Goal: Task Accomplishment & Management: Use online tool/utility

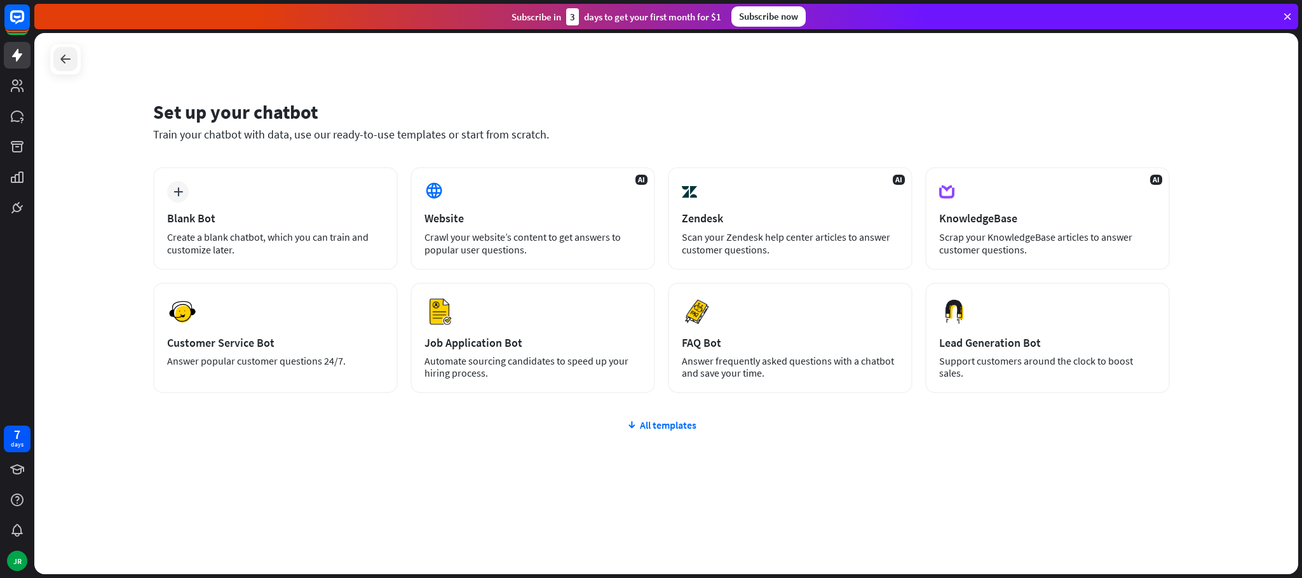
click at [75, 64] on div at bounding box center [65, 59] width 24 height 24
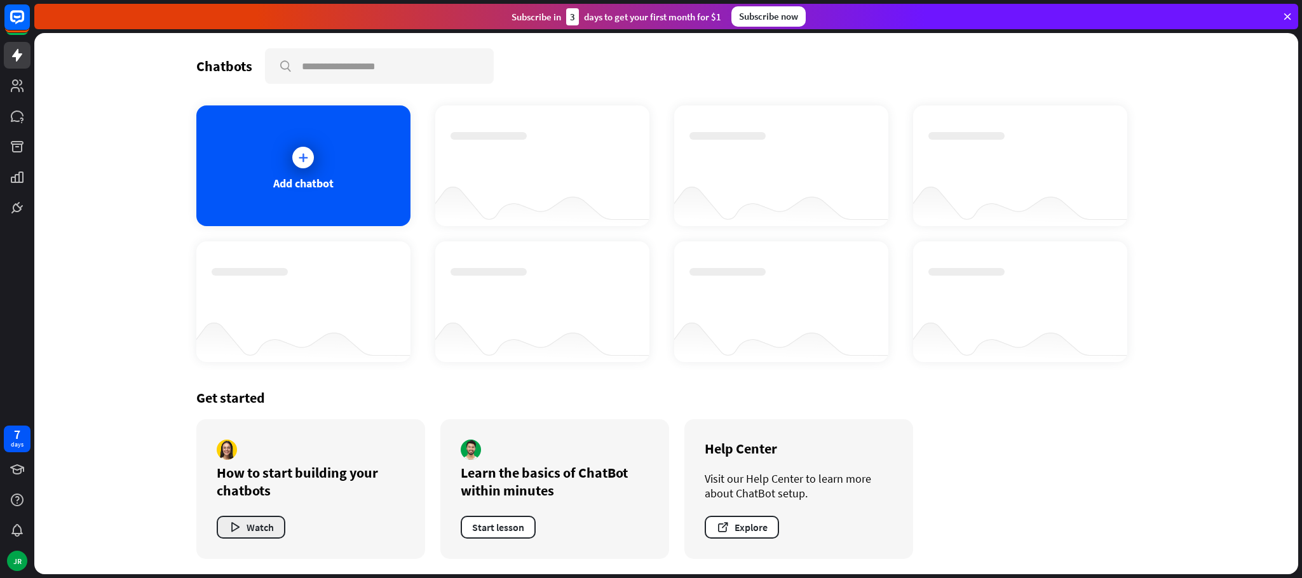
click at [261, 538] on button "Watch" at bounding box center [251, 527] width 69 height 23
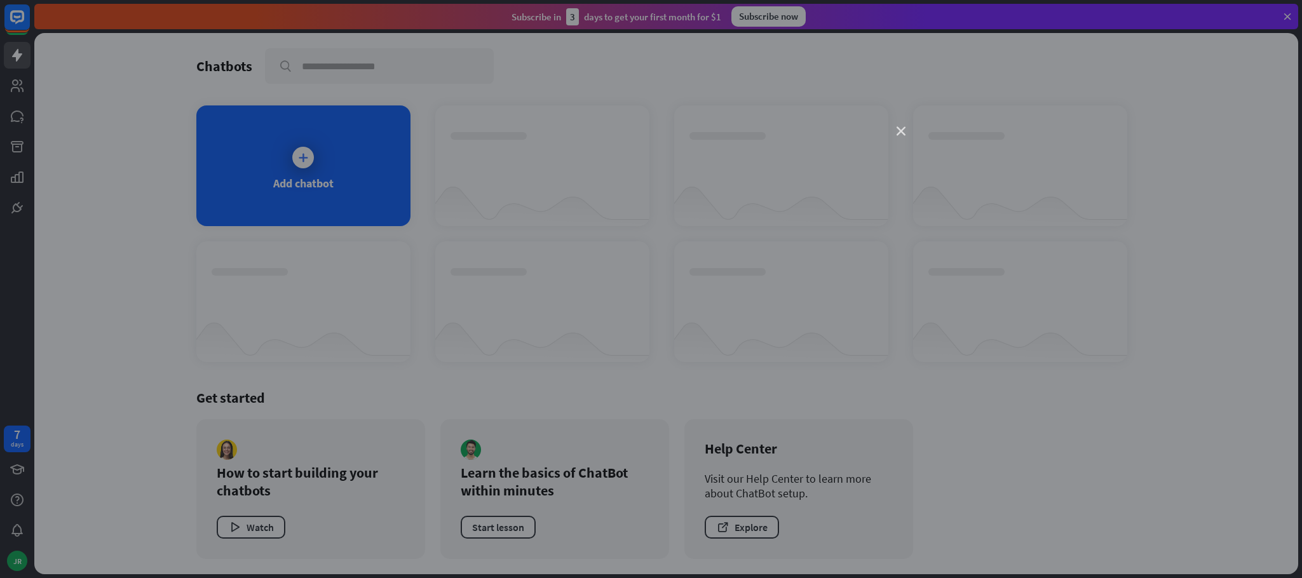
click at [904, 132] on icon "close" at bounding box center [901, 131] width 9 height 9
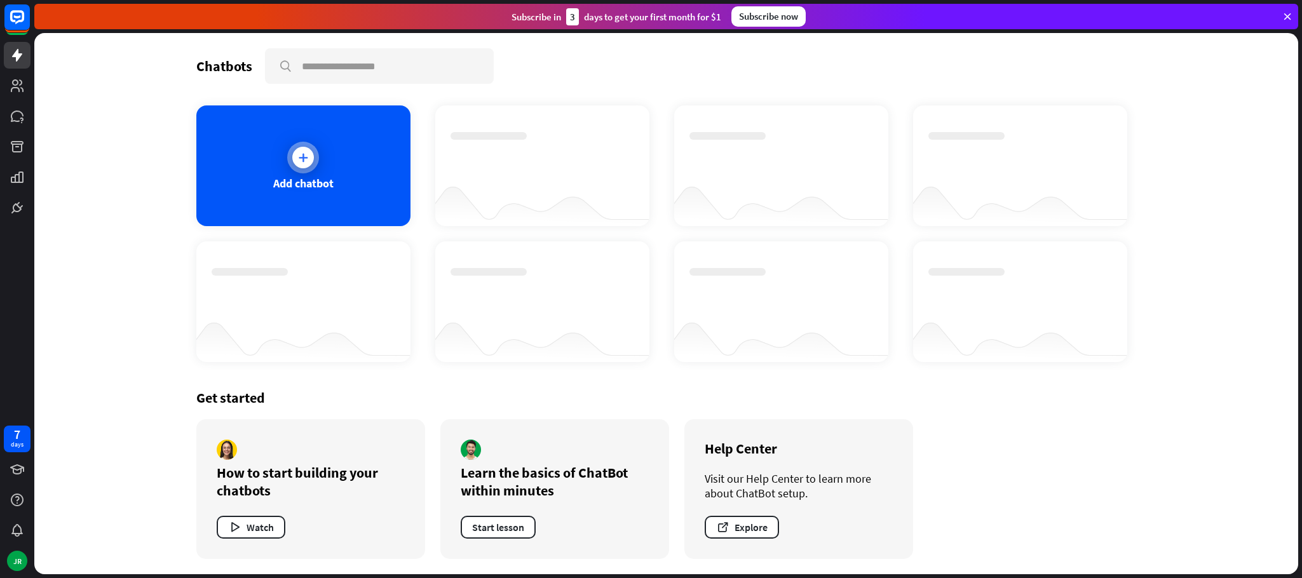
click at [308, 186] on div "Add chatbot" at bounding box center [303, 183] width 60 height 15
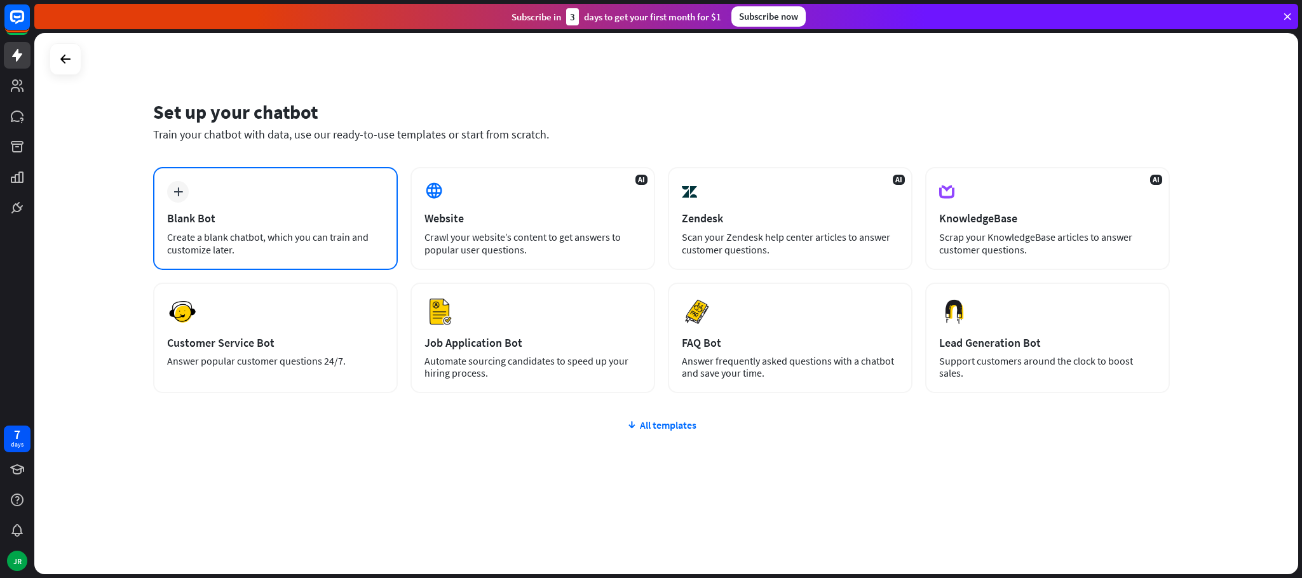
click at [242, 204] on div "plus Blank Bot Create a blank chatbot, which you can train and customize later." at bounding box center [275, 218] width 245 height 103
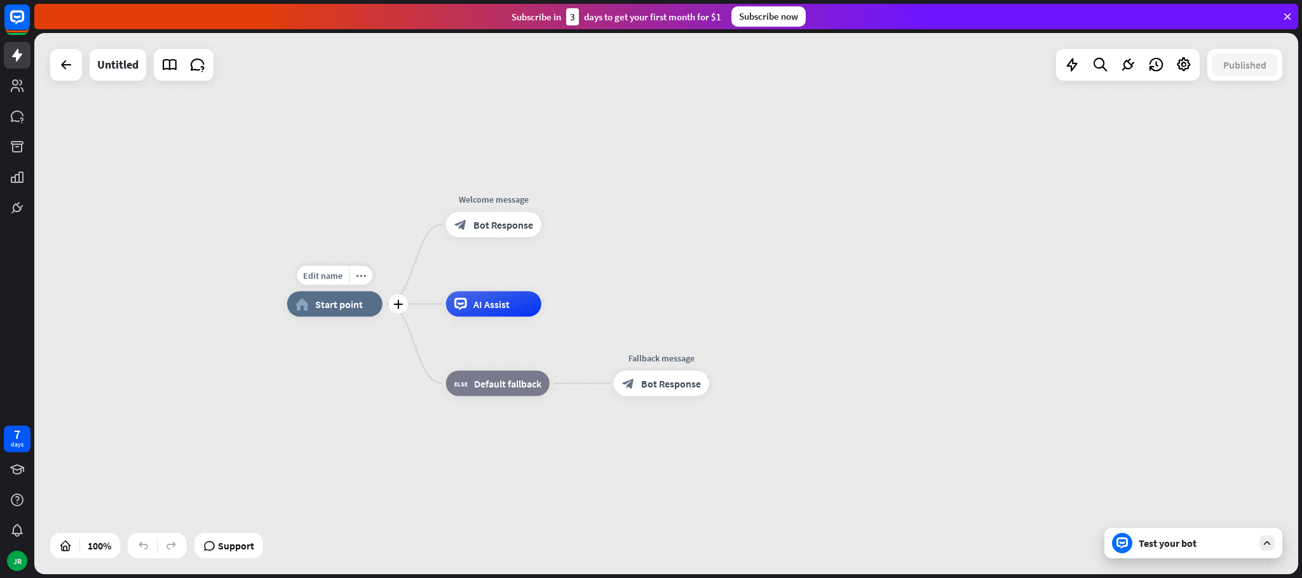
click at [326, 298] on span "Start point" at bounding box center [339, 304] width 48 height 13
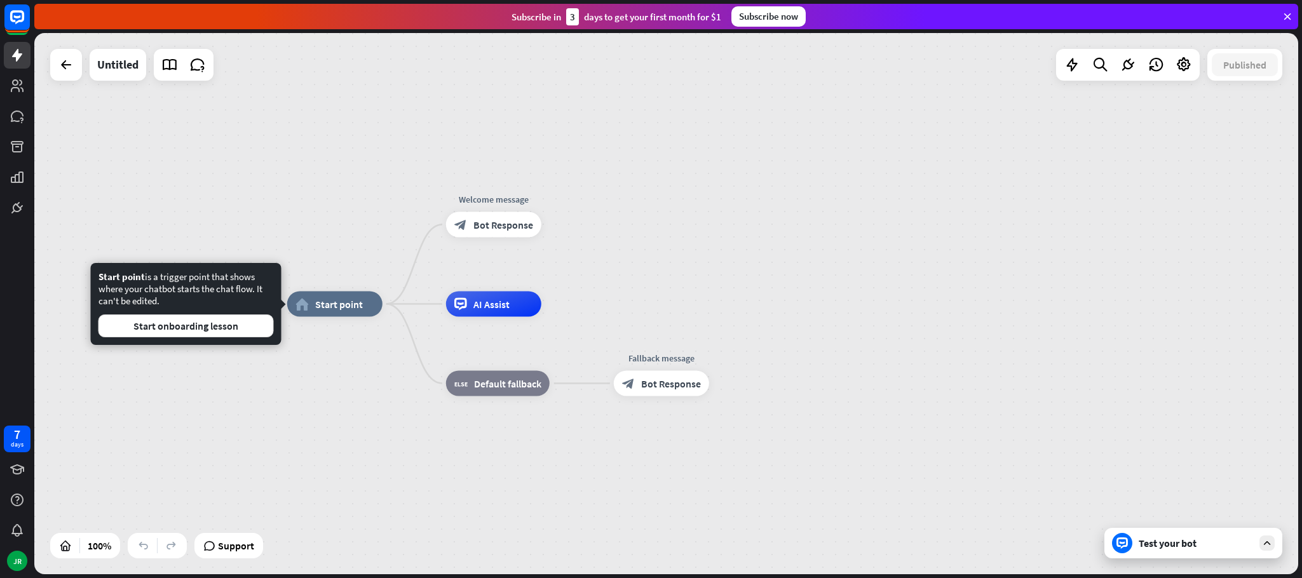
click at [347, 358] on div "Edit name more_horiz home_2 Start point Welcome message block_bot_response Bot …" at bounding box center [919, 574] width 1264 height 541
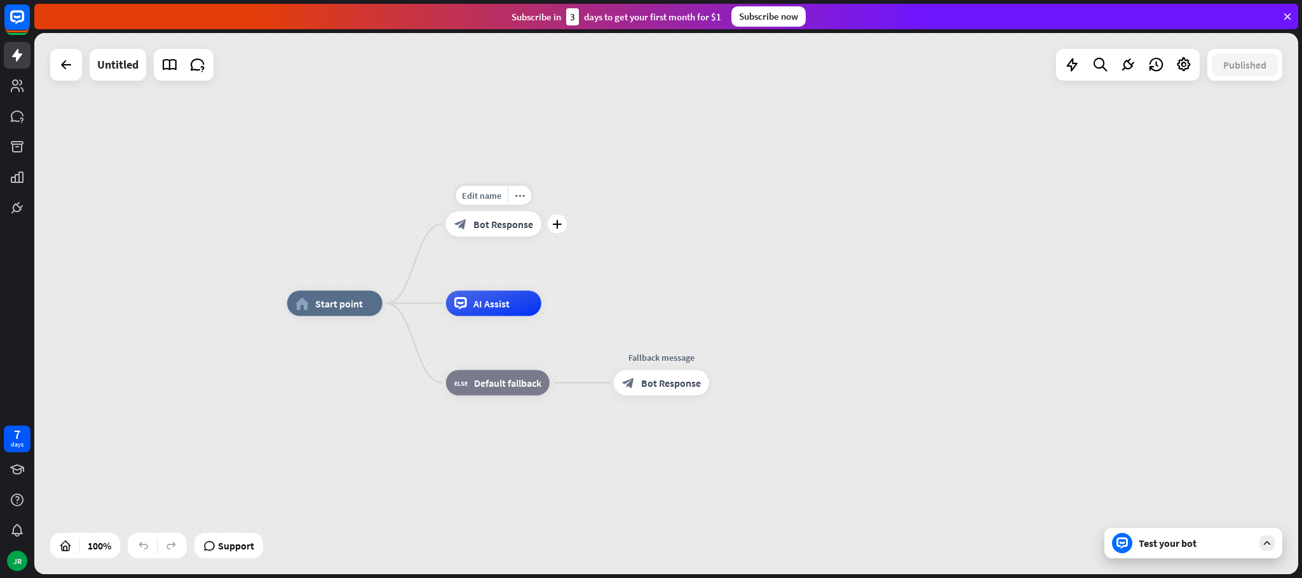
click at [521, 229] on span "Bot Response" at bounding box center [503, 224] width 60 height 13
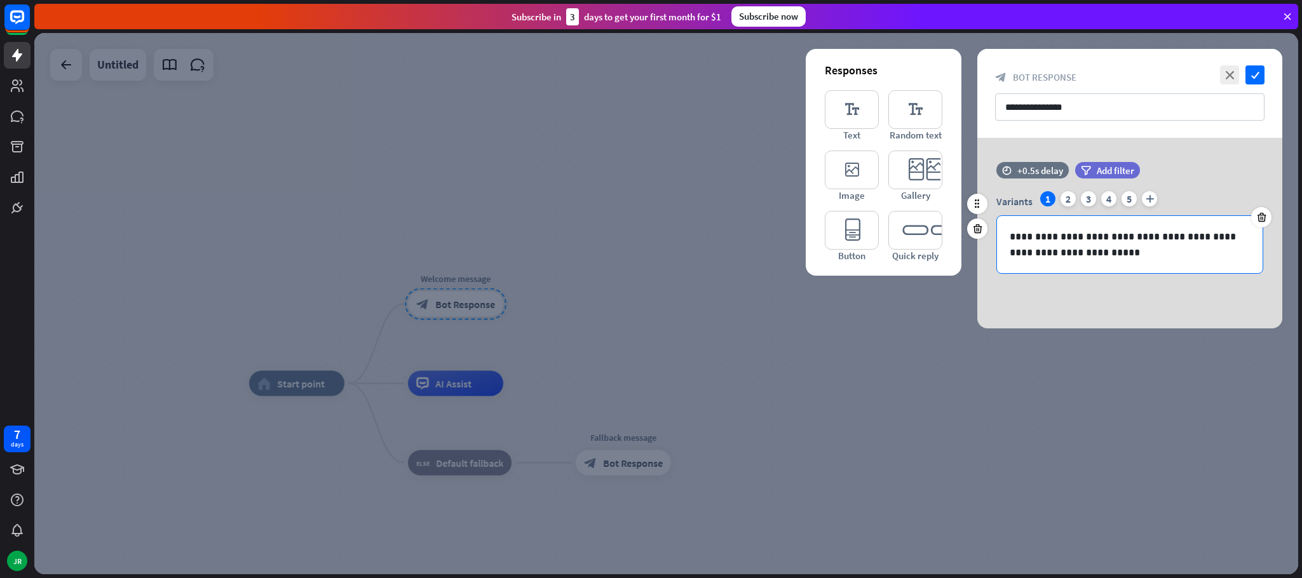
click at [1078, 258] on p "**********" at bounding box center [1130, 245] width 240 height 32
drag, startPoint x: 1086, startPoint y: 107, endPoint x: 941, endPoint y: 92, distance: 145.6
click at [977, 92] on div "**********" at bounding box center [1129, 189] width 305 height 280
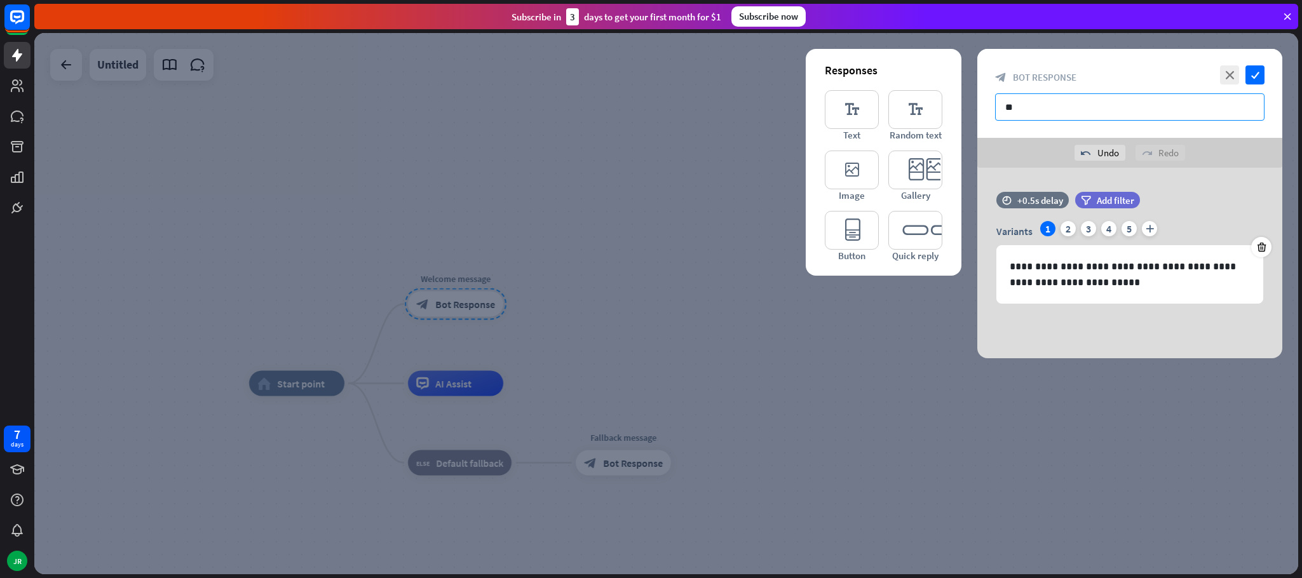
type input "*"
type input "*********"
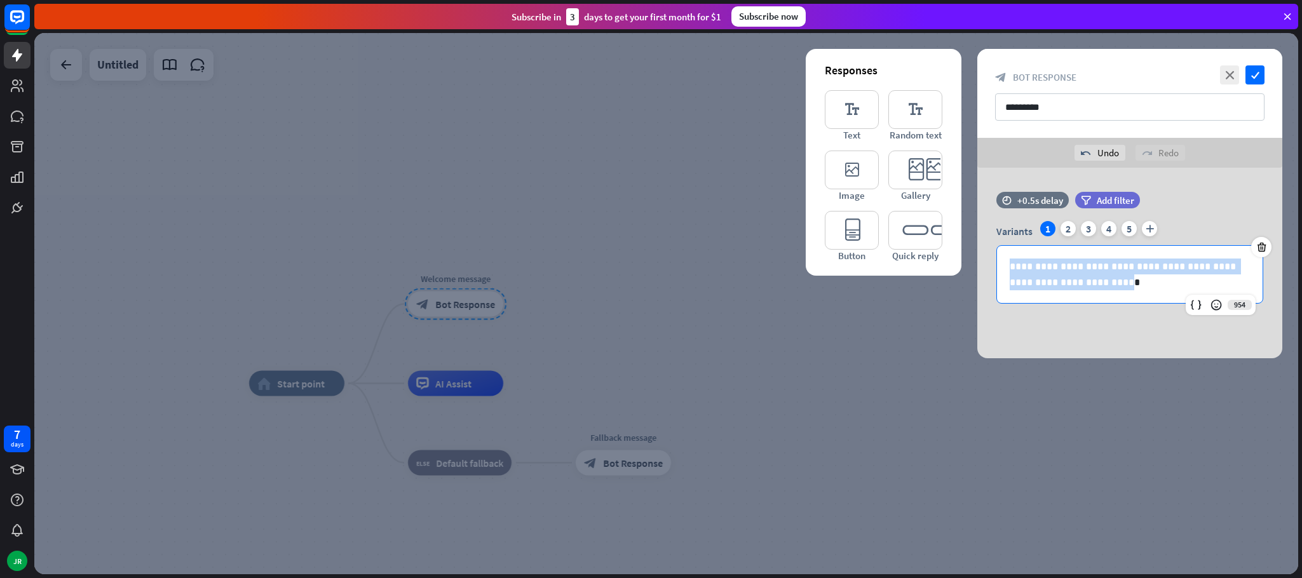
drag, startPoint x: 1066, startPoint y: 281, endPoint x: 953, endPoint y: 256, distance: 115.2
click at [977, 259] on div "**********" at bounding box center [1129, 263] width 305 height 191
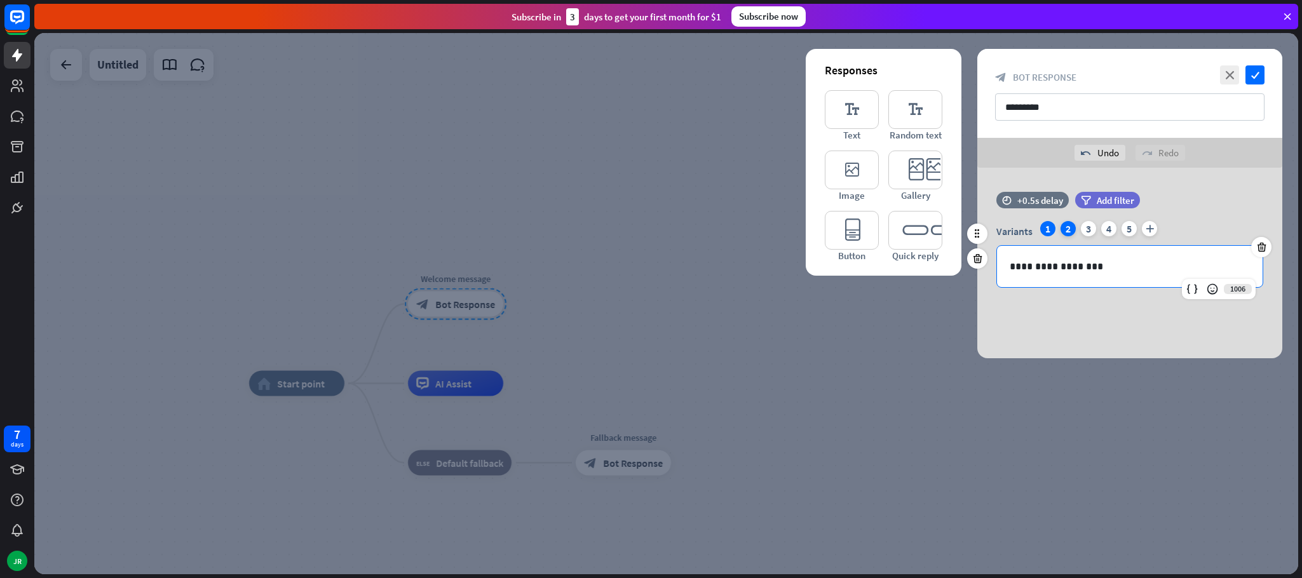
click at [1072, 229] on div "2" at bounding box center [1068, 228] width 15 height 15
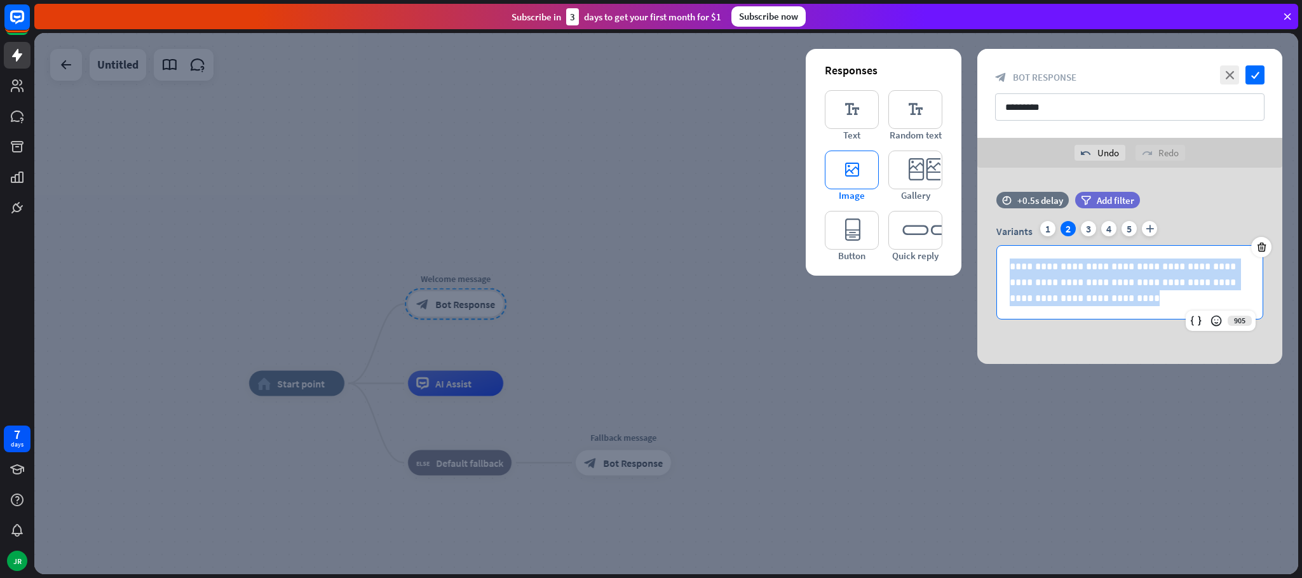
drag, startPoint x: 1060, startPoint y: 303, endPoint x: 862, endPoint y: 186, distance: 230.5
click at [977, 186] on div "**********" at bounding box center [1129, 266] width 305 height 196
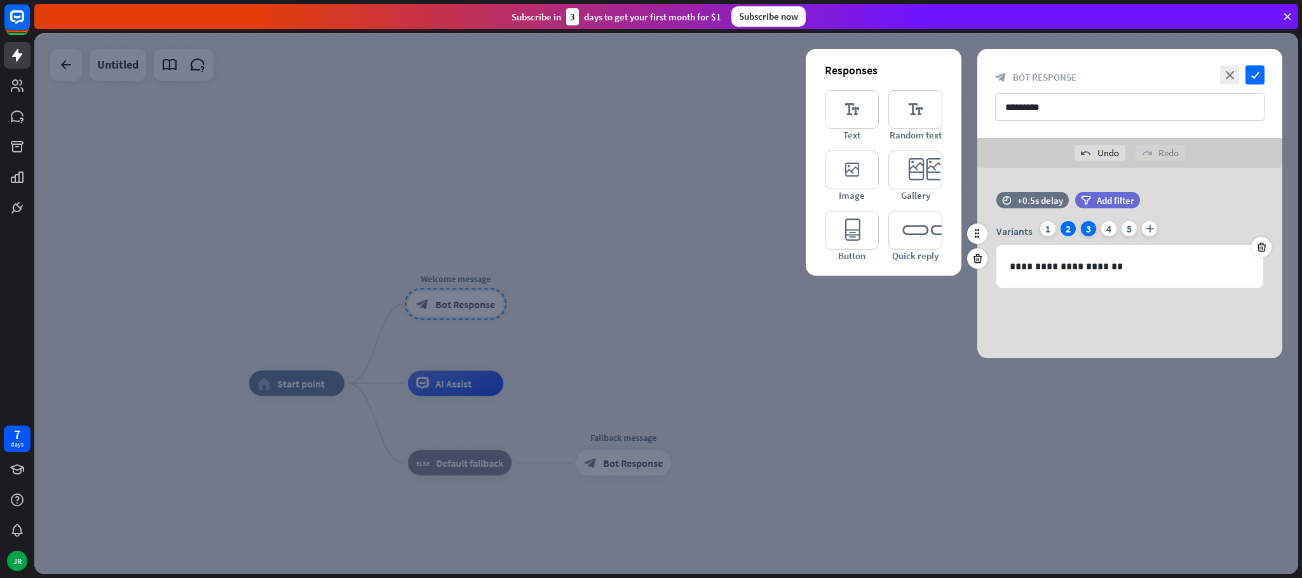
click at [1087, 233] on div "3" at bounding box center [1088, 228] width 15 height 15
click at [1106, 276] on div "**********" at bounding box center [1130, 266] width 266 height 41
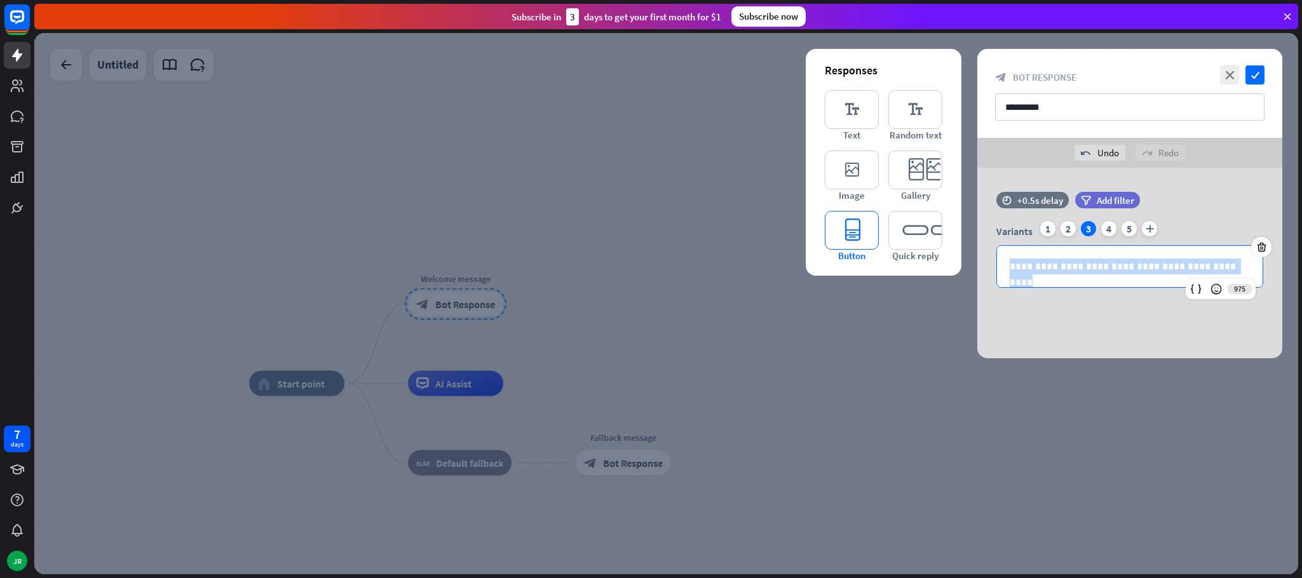
drag, startPoint x: 1242, startPoint y: 269, endPoint x: 834, endPoint y: 218, distance: 411.2
click at [977, 218] on div "**********" at bounding box center [1129, 263] width 305 height 191
click at [1108, 226] on div "4" at bounding box center [1108, 228] width 15 height 15
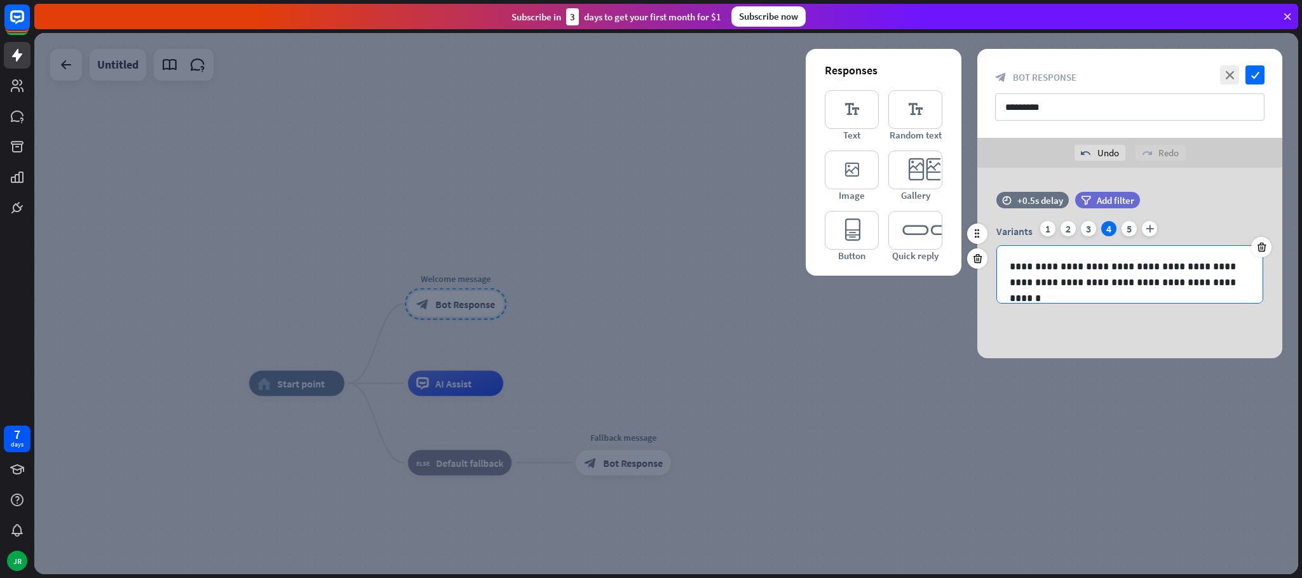
click at [1097, 281] on p "**********" at bounding box center [1130, 275] width 240 height 32
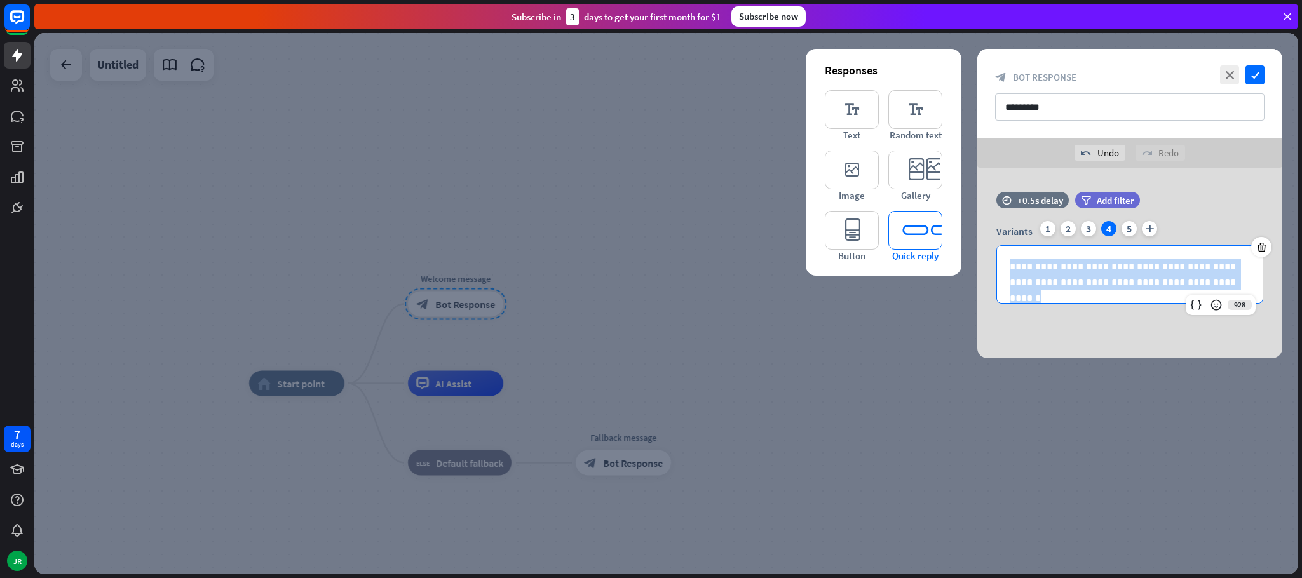
drag, startPoint x: 1091, startPoint y: 277, endPoint x: 929, endPoint y: 240, distance: 166.2
click at [977, 240] on div "**********" at bounding box center [1129, 263] width 305 height 191
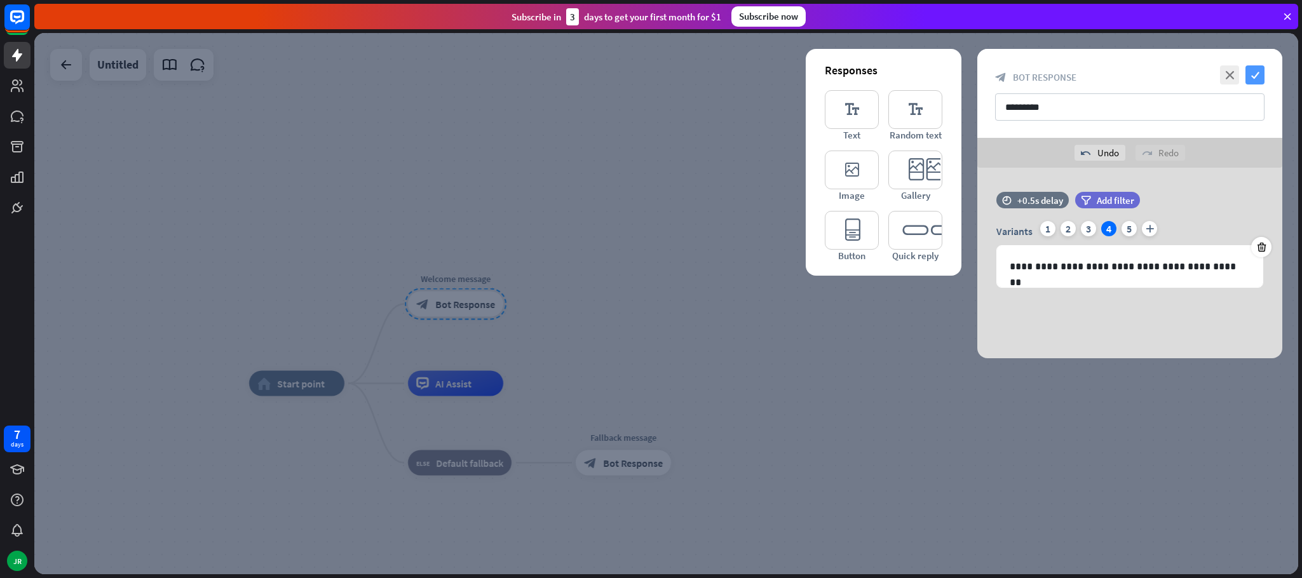
click at [1251, 74] on icon "check" at bounding box center [1255, 74] width 19 height 19
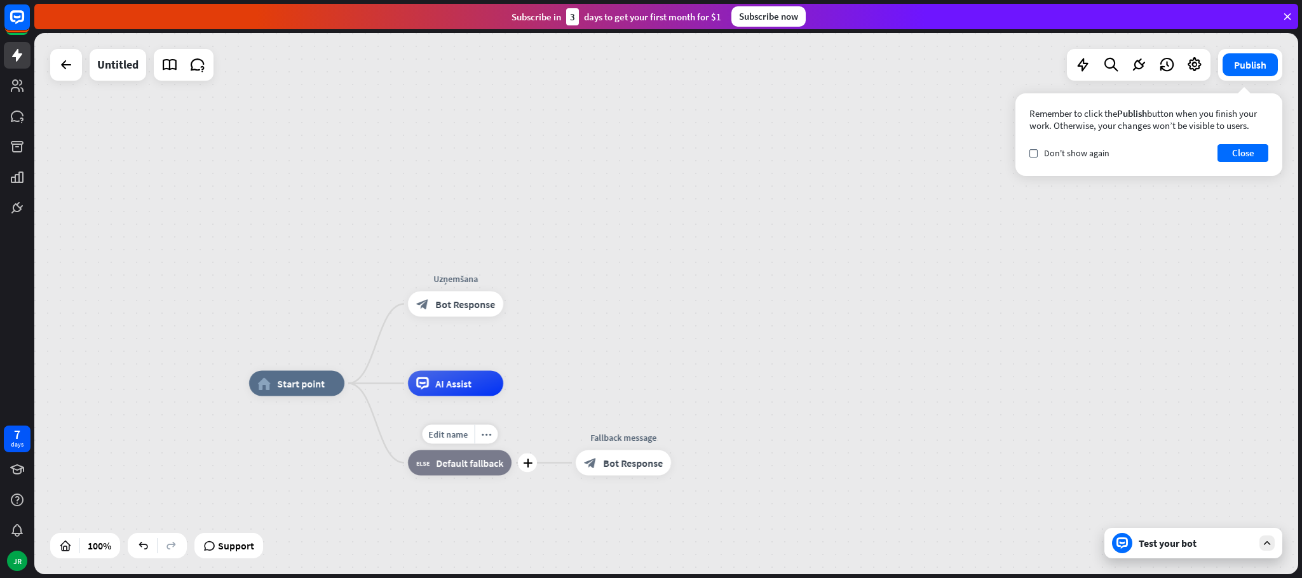
click at [466, 475] on div "block_fallback Default fallback" at bounding box center [460, 463] width 104 height 25
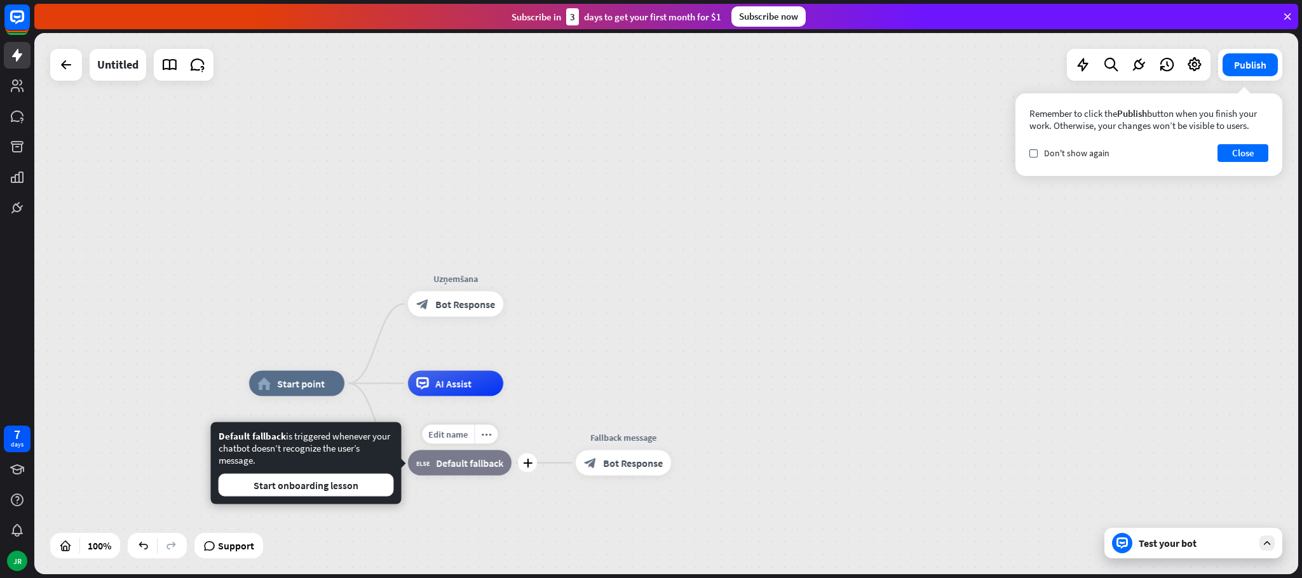
click at [512, 451] on div "Edit name more_horiz plus block_fallback Default fallback" at bounding box center [460, 463] width 104 height 25
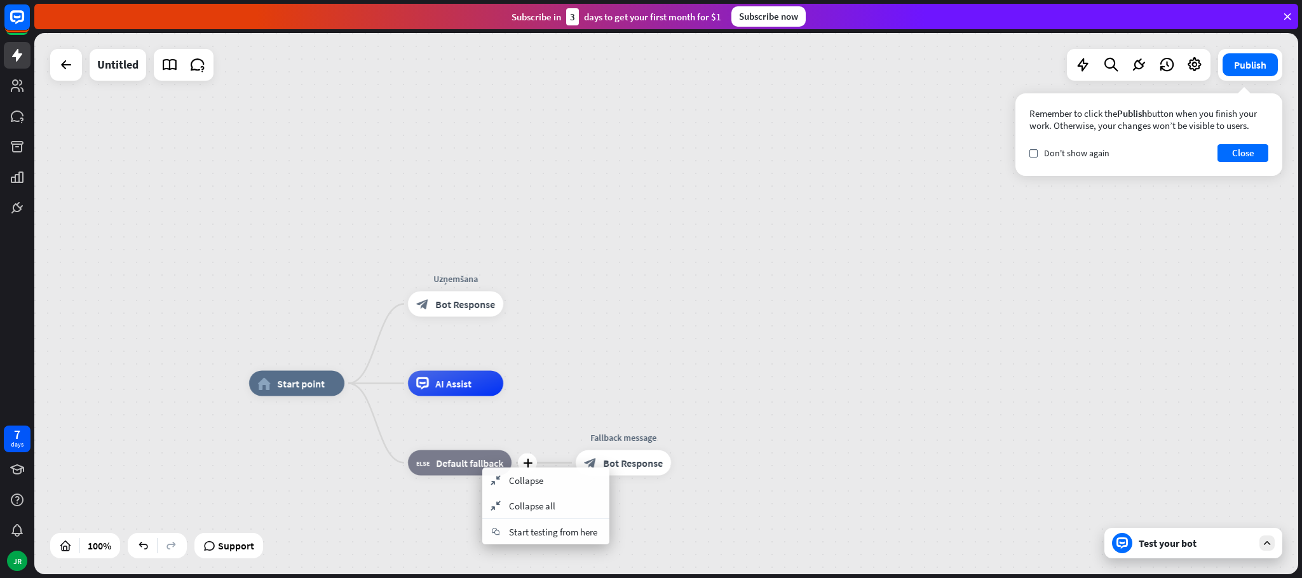
click at [460, 469] on span "Default fallback" at bounding box center [469, 463] width 67 height 13
click at [450, 433] on span "Edit name" at bounding box center [447, 434] width 39 height 11
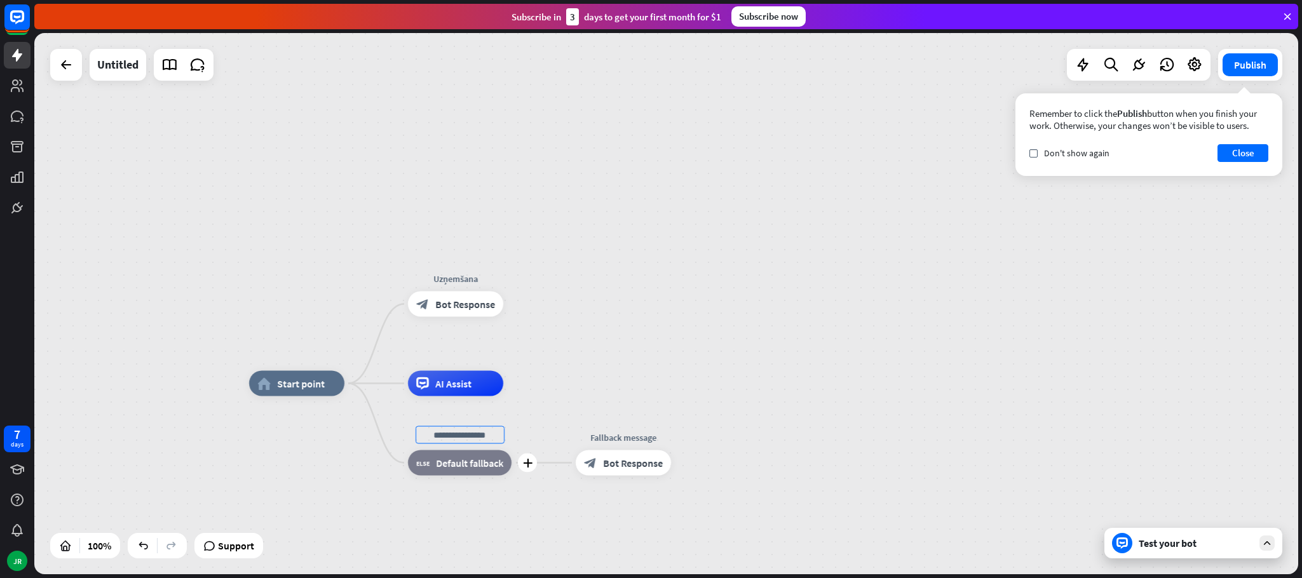
click at [473, 461] on span "Default fallback" at bounding box center [469, 463] width 67 height 13
drag, startPoint x: 453, startPoint y: 509, endPoint x: 461, endPoint y: 485, distance: 25.7
click at [466, 470] on div "block_fallback Default fallback" at bounding box center [461, 463] width 104 height 25
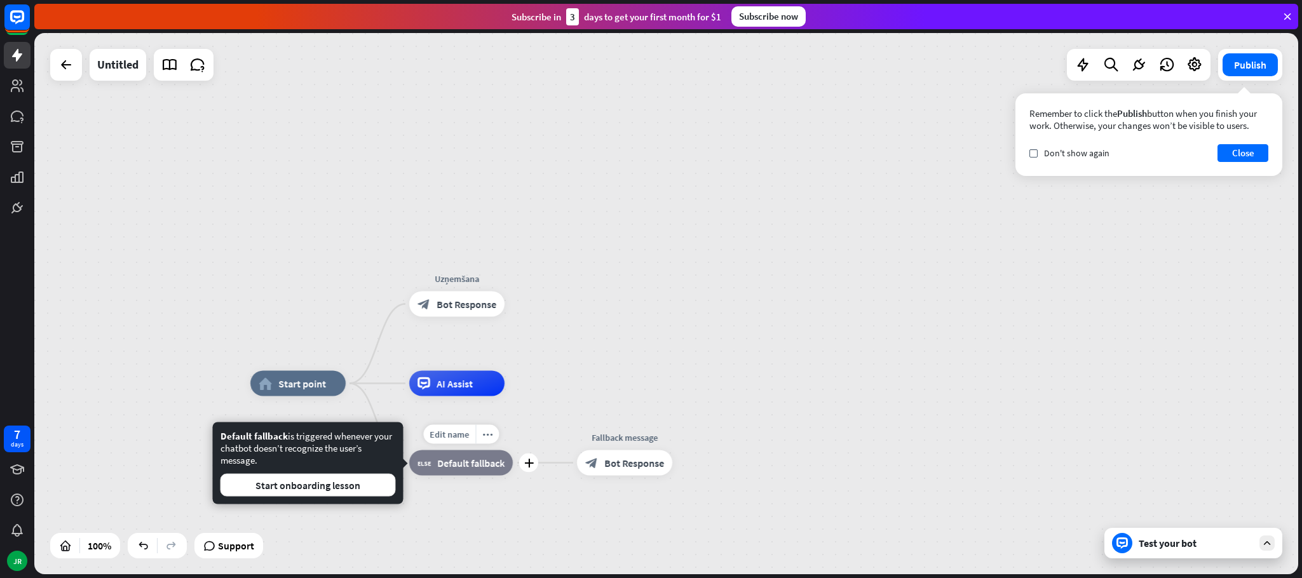
click at [468, 464] on span "Default fallback" at bounding box center [470, 463] width 67 height 13
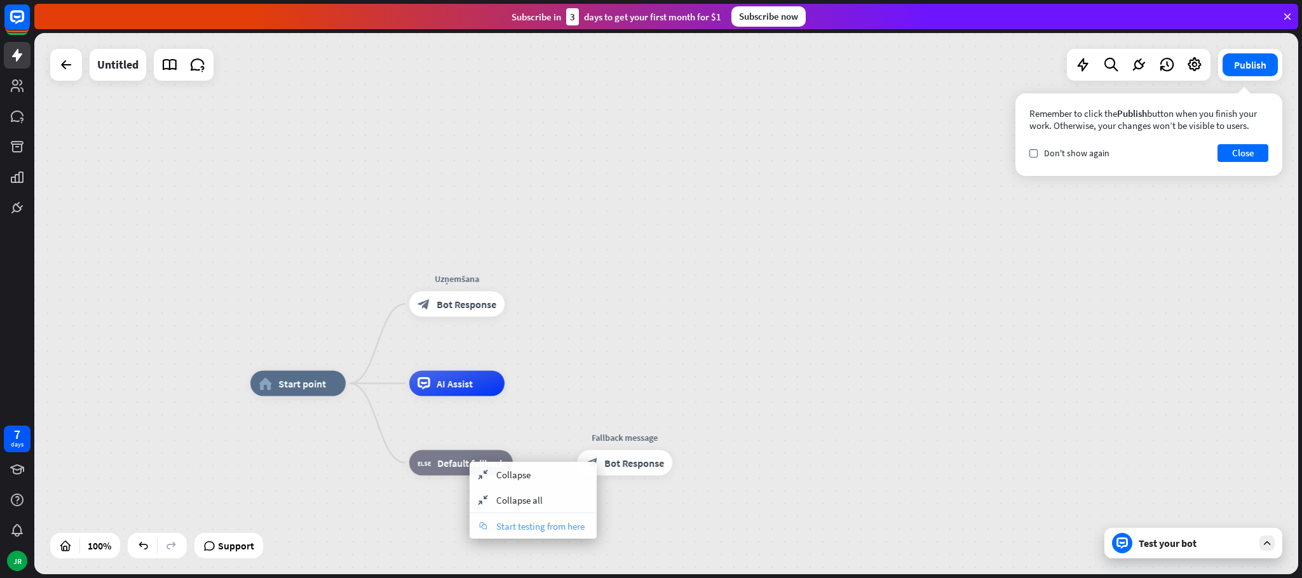
click at [498, 521] on span "Start testing from here" at bounding box center [540, 527] width 88 height 12
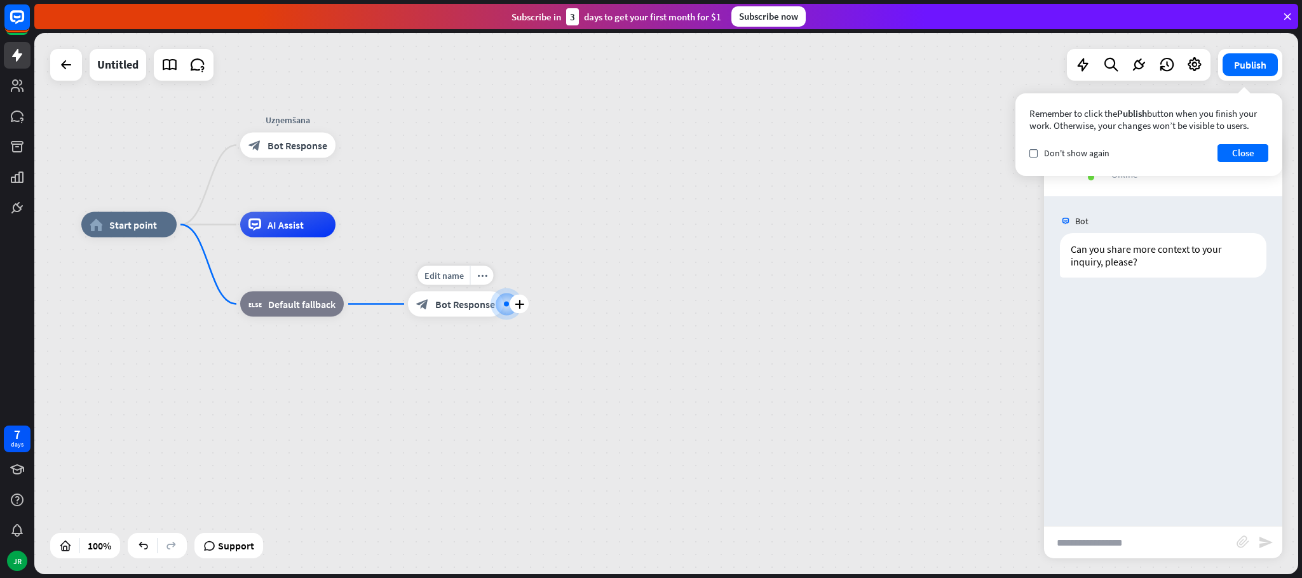
click at [456, 311] on div "block_bot_response Bot Response" at bounding box center [455, 304] width 95 height 25
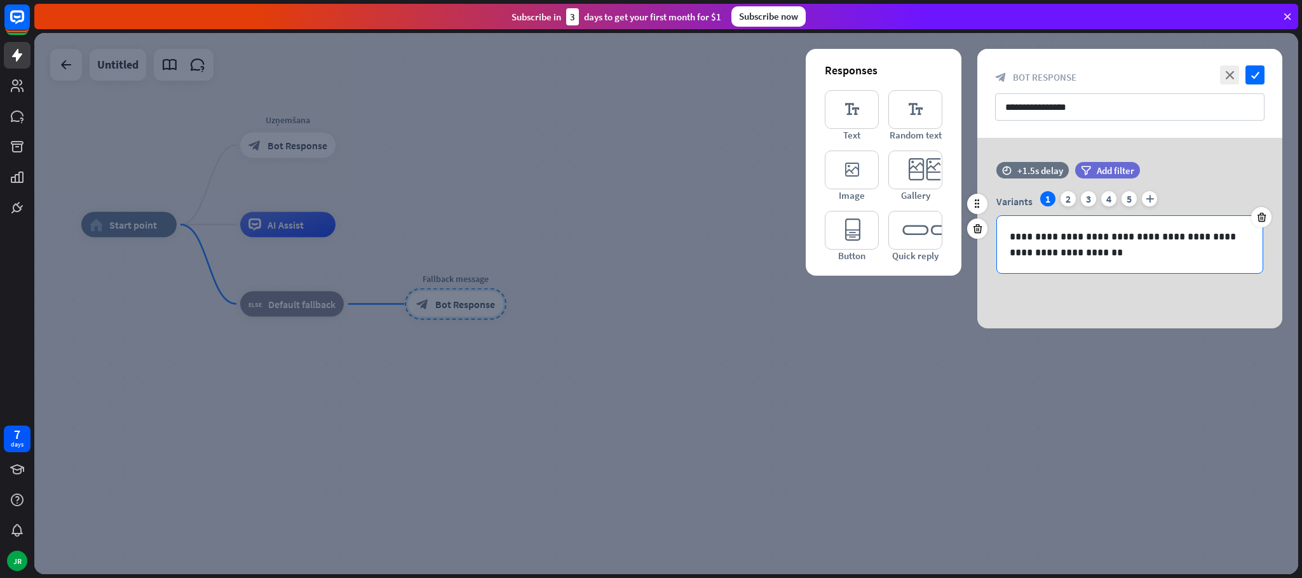
click at [1097, 233] on p "**********" at bounding box center [1130, 245] width 240 height 32
drag, startPoint x: 1049, startPoint y: 254, endPoint x: 953, endPoint y: 239, distance: 97.1
click at [977, 241] on div "**********" at bounding box center [1129, 233] width 305 height 191
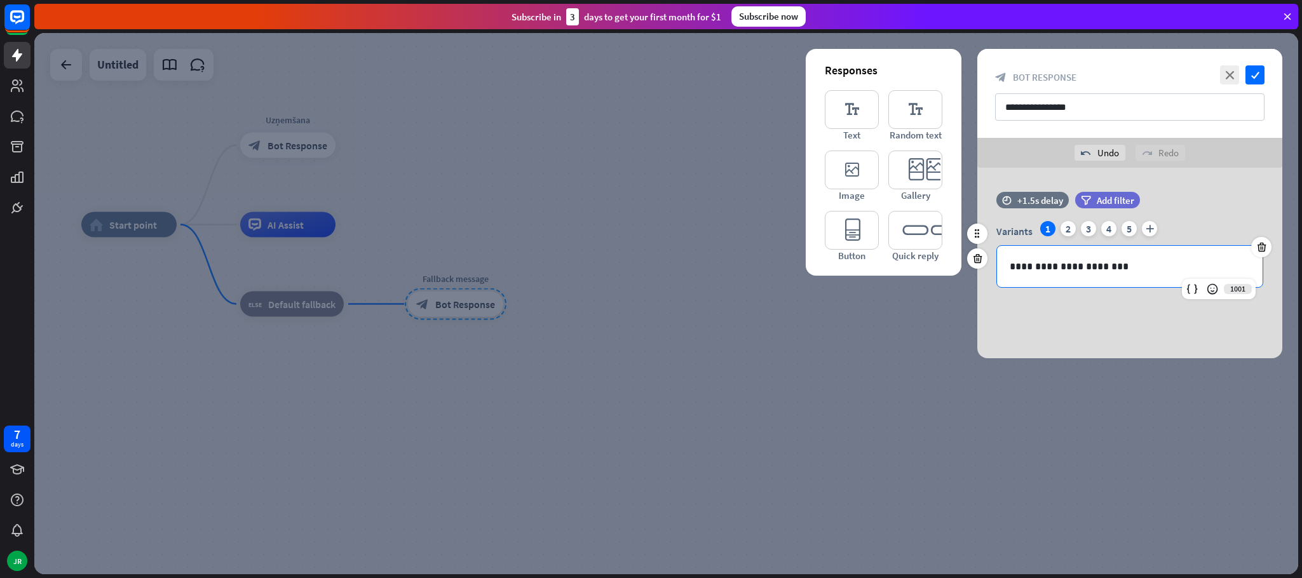
click at [1065, 219] on div "time +1.5s delay" at bounding box center [1033, 206] width 72 height 29
click at [1068, 227] on div "2" at bounding box center [1068, 228] width 15 height 15
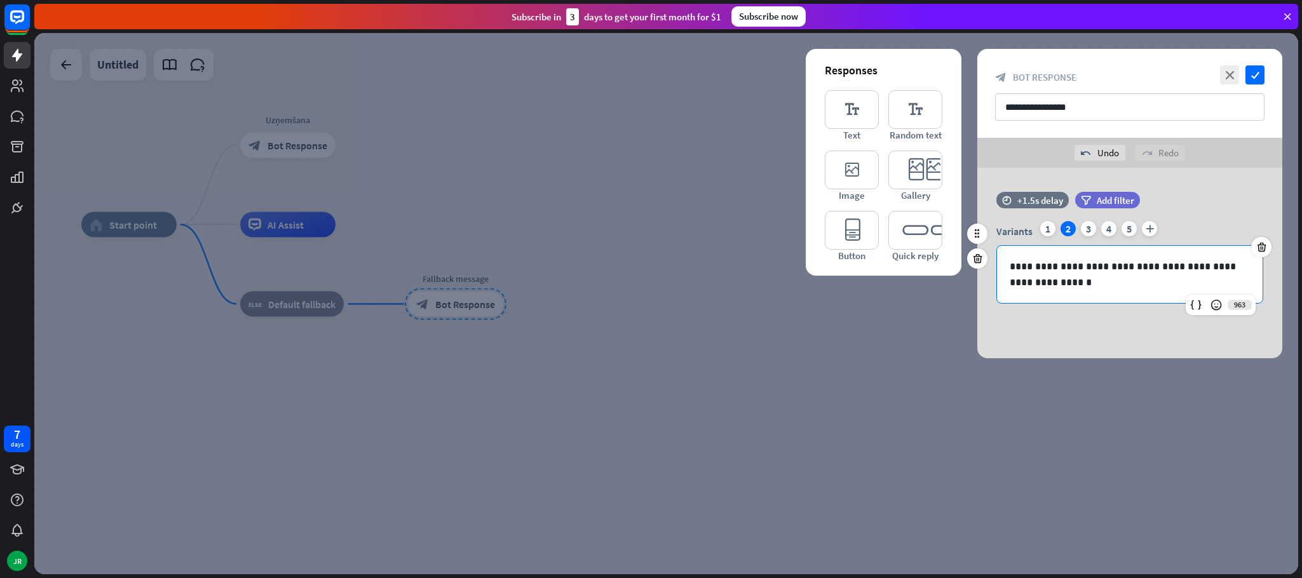
click at [1043, 283] on p "**********" at bounding box center [1130, 275] width 240 height 32
drag, startPoint x: 745, startPoint y: 228, endPoint x: 820, endPoint y: 224, distance: 74.5
click at [752, 212] on div "**********" at bounding box center [666, 303] width 1264 height 541
click at [1094, 225] on div "3" at bounding box center [1088, 228] width 15 height 15
click at [1091, 266] on p "**********" at bounding box center [1130, 267] width 240 height 16
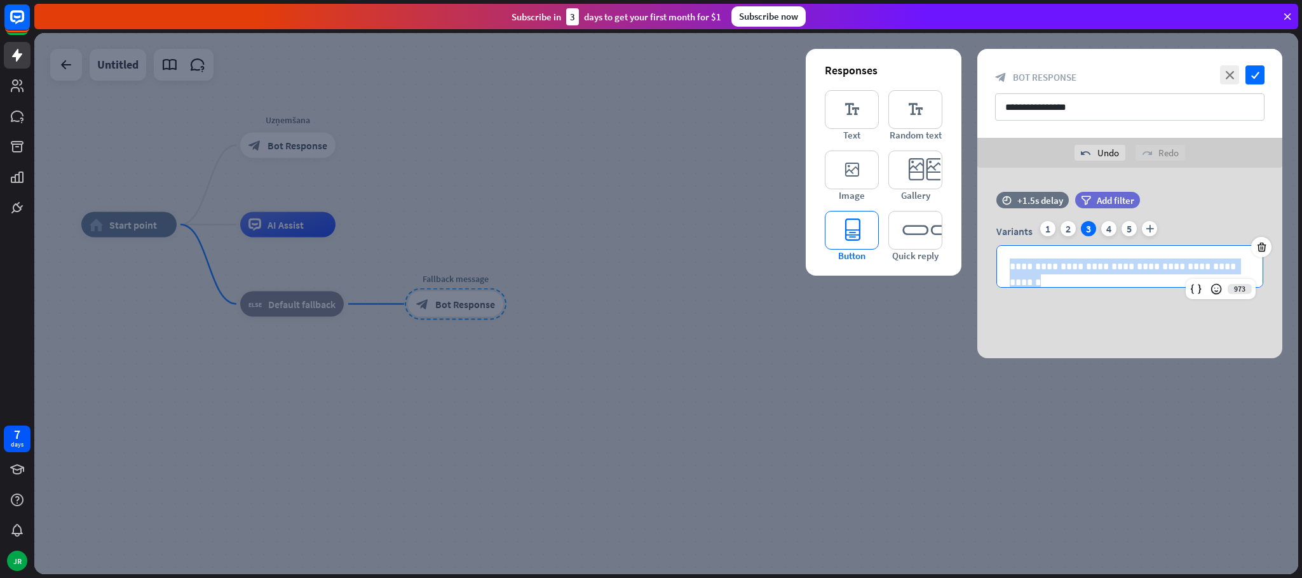
drag, startPoint x: 1242, startPoint y: 271, endPoint x: 877, endPoint y: 225, distance: 367.7
click at [977, 225] on div "**********" at bounding box center [1129, 263] width 305 height 191
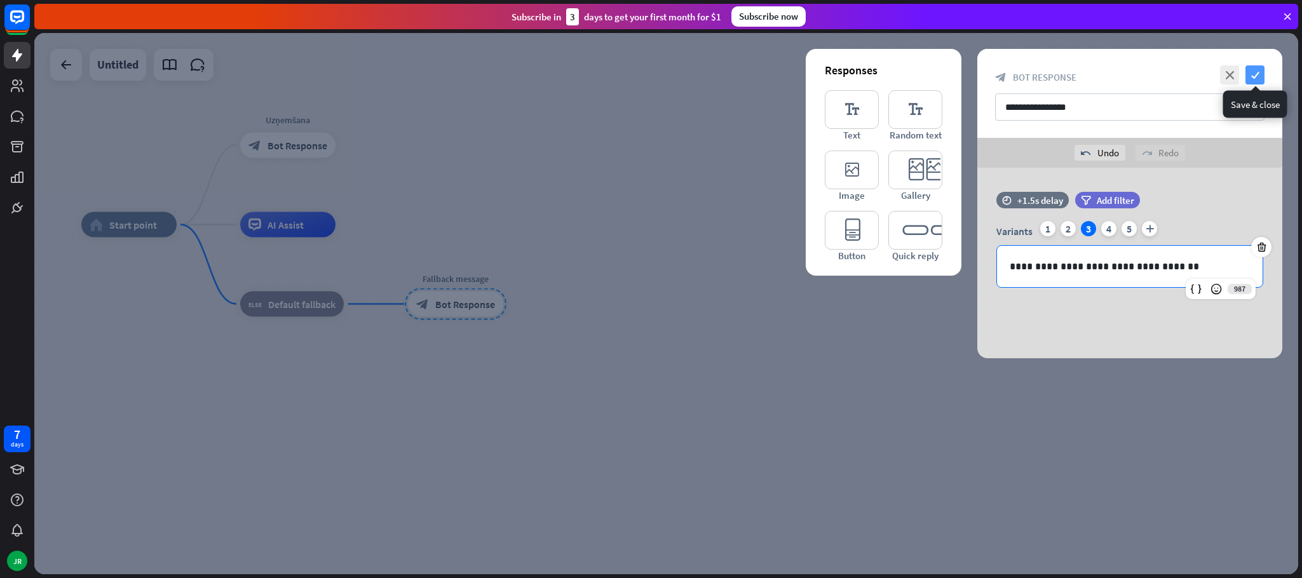
click at [1251, 79] on icon "check" at bounding box center [1255, 74] width 19 height 19
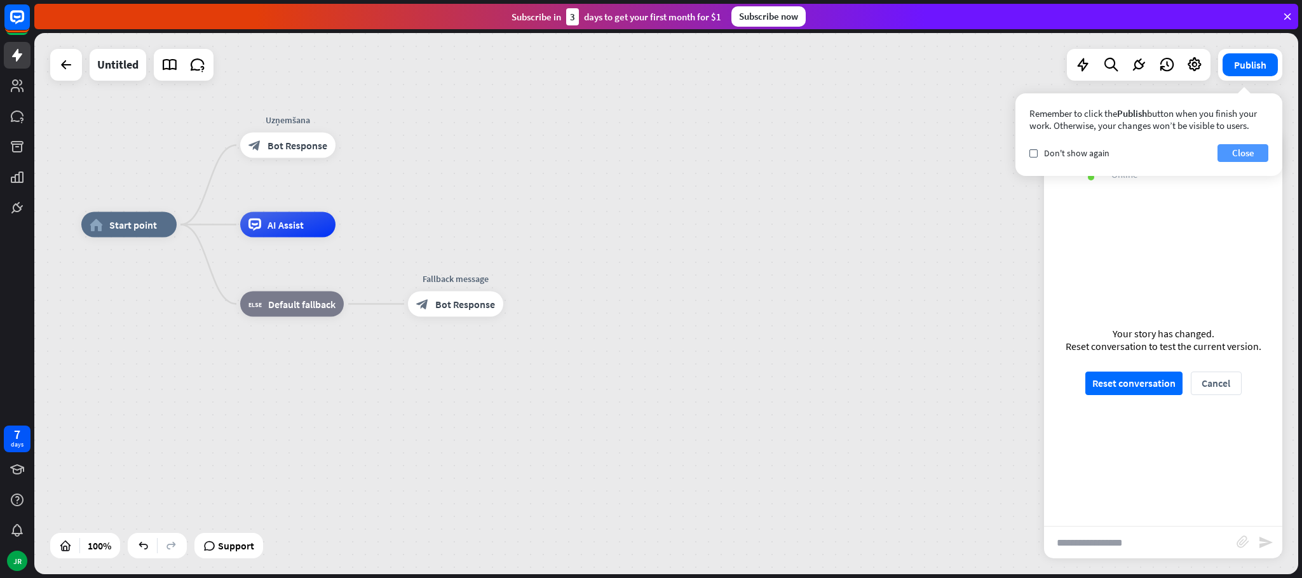
click at [1237, 151] on button "Close" at bounding box center [1243, 153] width 51 height 18
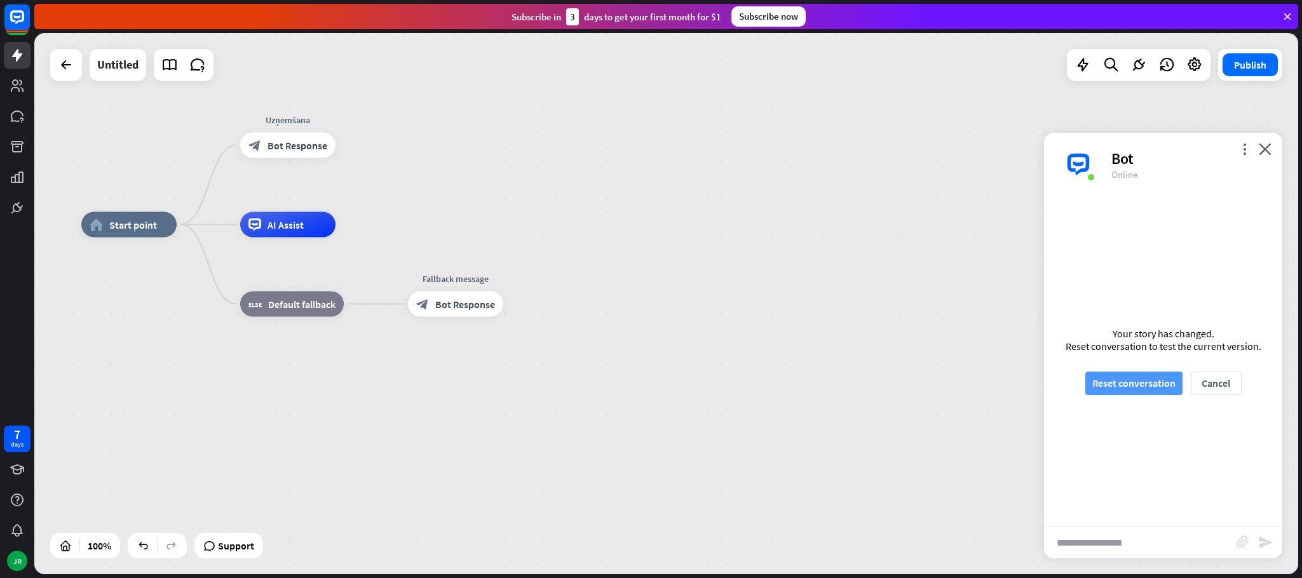
click at [1106, 378] on button "Reset conversation" at bounding box center [1134, 384] width 97 height 24
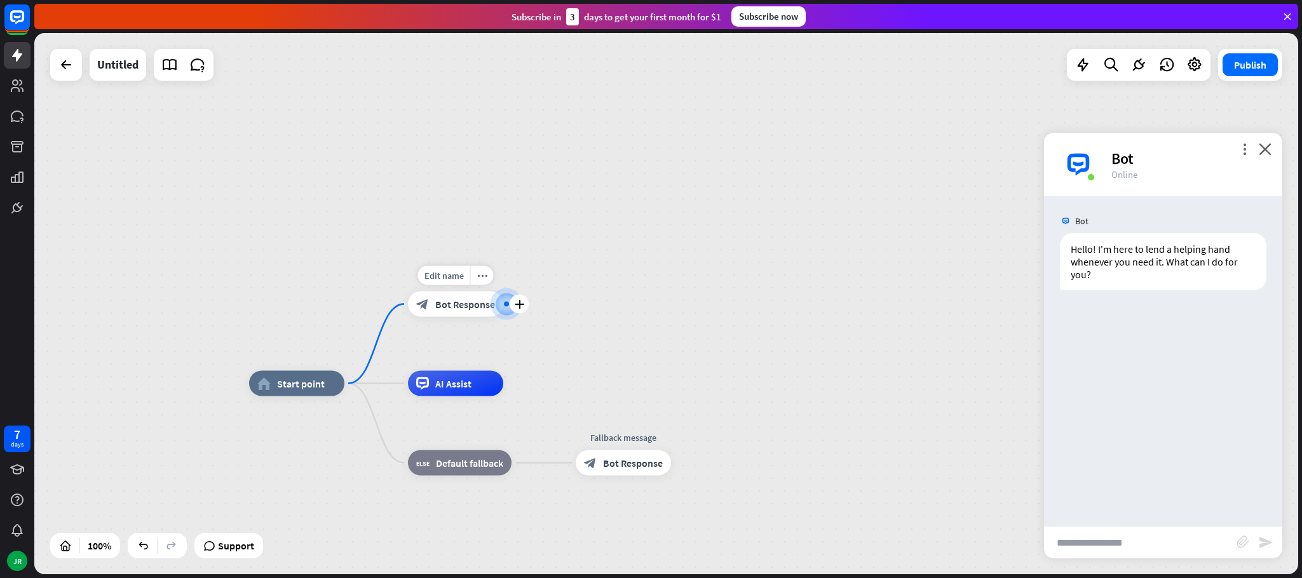
click at [465, 304] on span "Bot Response" at bounding box center [465, 304] width 60 height 13
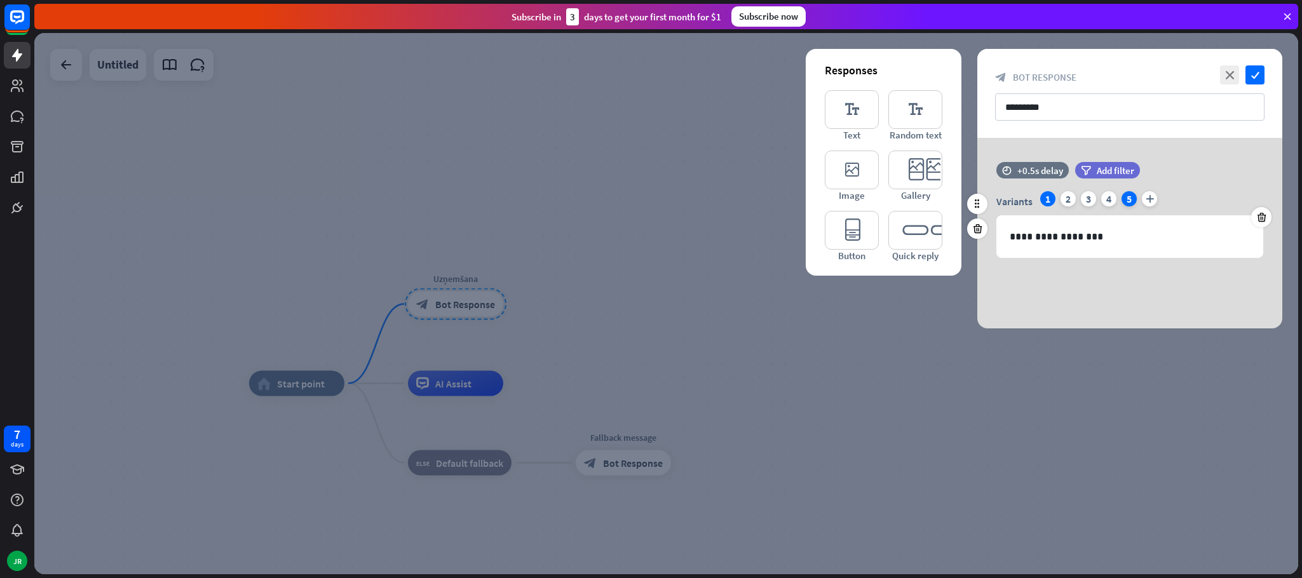
click at [1131, 202] on div "5" at bounding box center [1129, 198] width 15 height 15
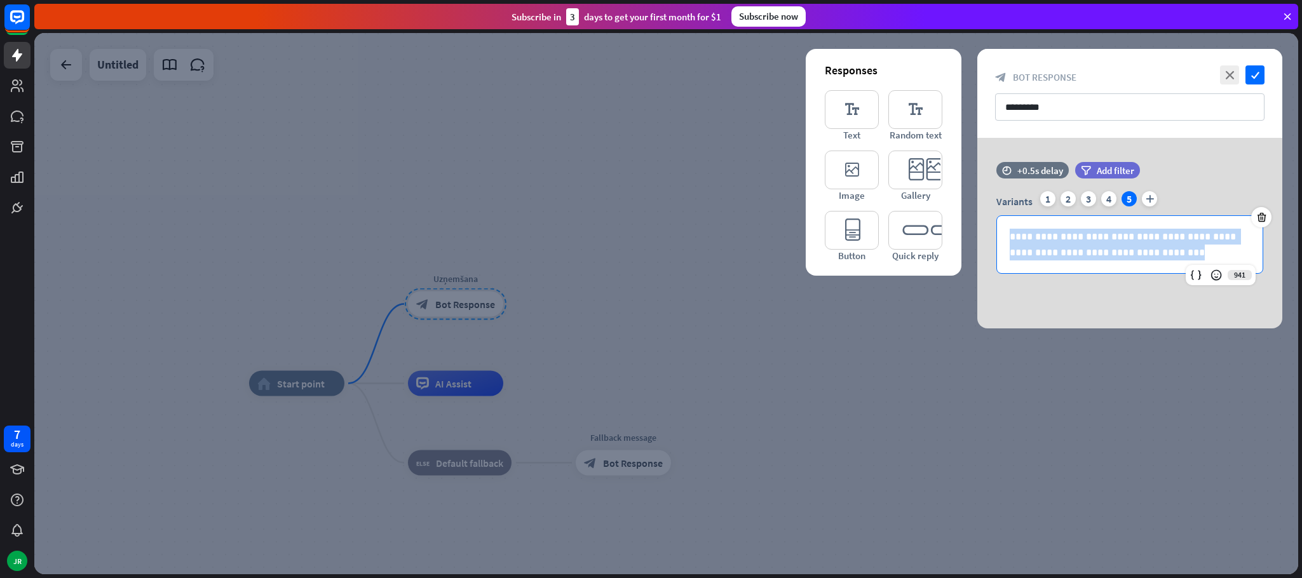
click at [977, 219] on div "**********" at bounding box center [1129, 233] width 305 height 191
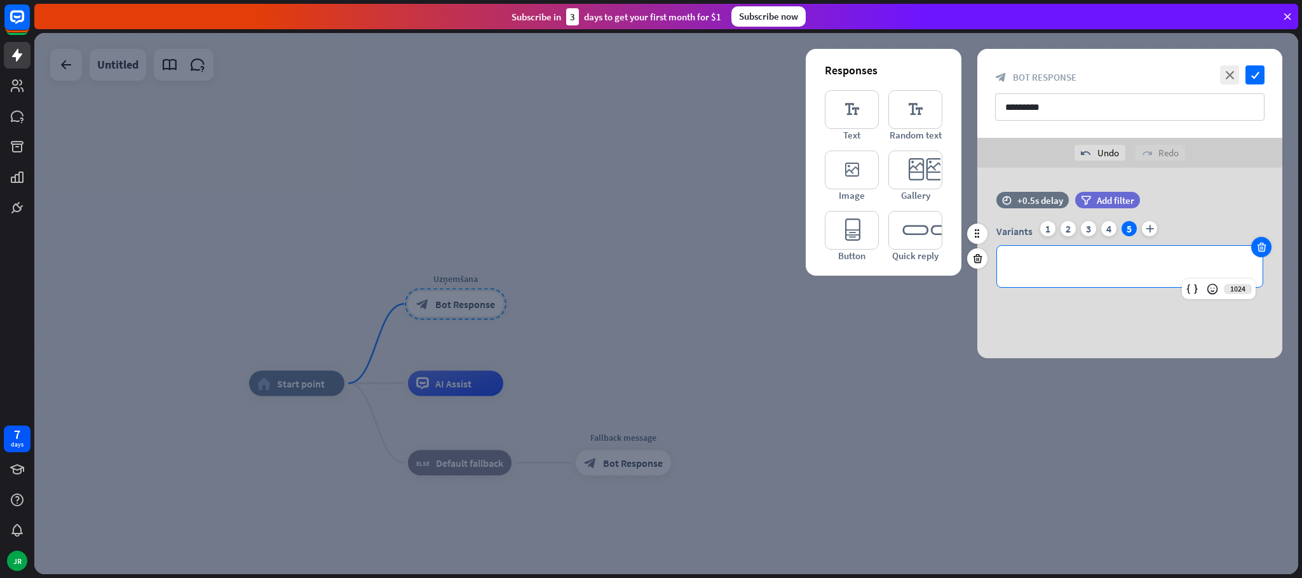
click at [1260, 245] on icon at bounding box center [1262, 247] width 12 height 11
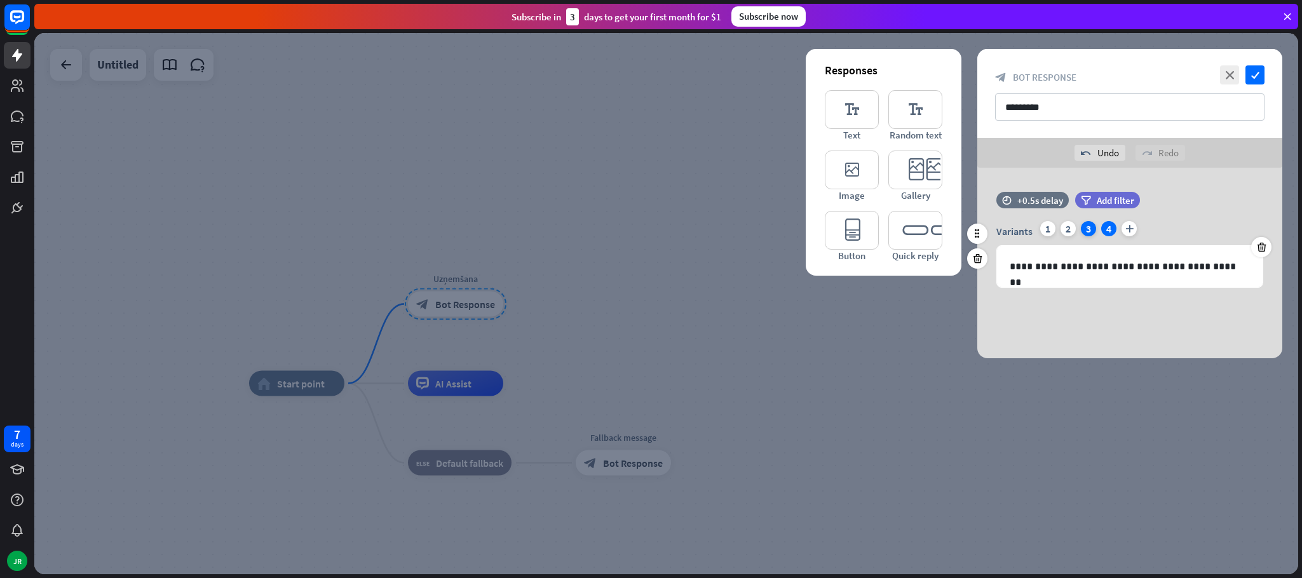
click at [1087, 224] on div "3" at bounding box center [1088, 228] width 15 height 15
click at [1066, 223] on div "2" at bounding box center [1068, 228] width 15 height 15
click at [1038, 225] on div "Variants 1 2 3 4 plus" at bounding box center [1130, 231] width 267 height 20
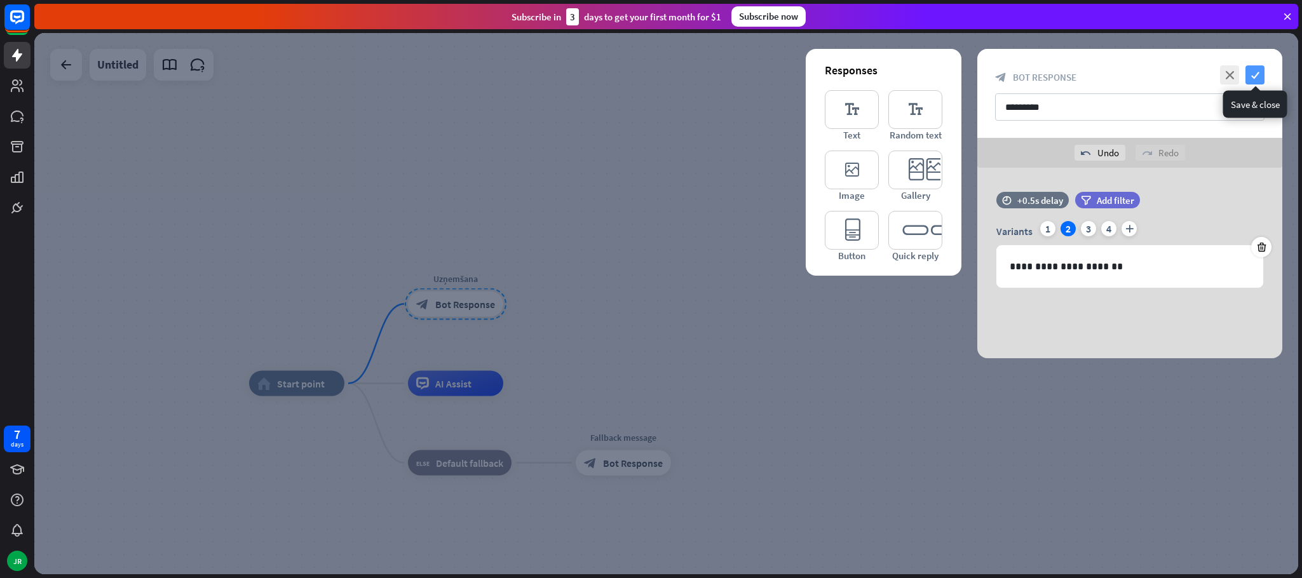
click at [1255, 73] on icon "check" at bounding box center [1255, 74] width 19 height 19
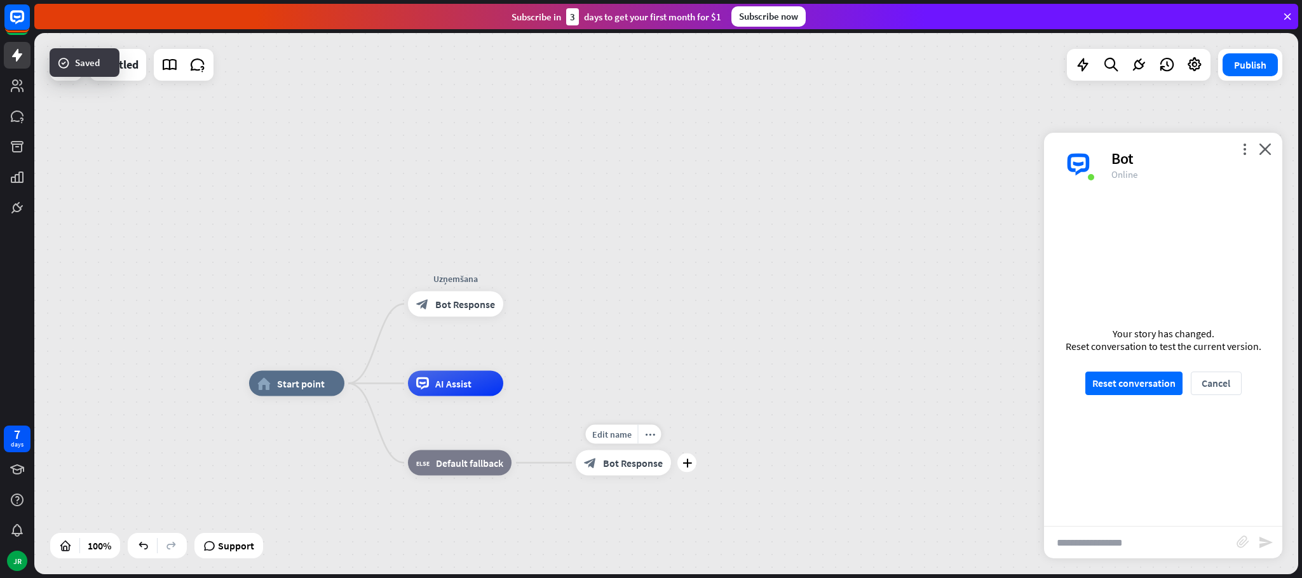
click at [622, 471] on div "block_bot_response Bot Response" at bounding box center [623, 463] width 95 height 25
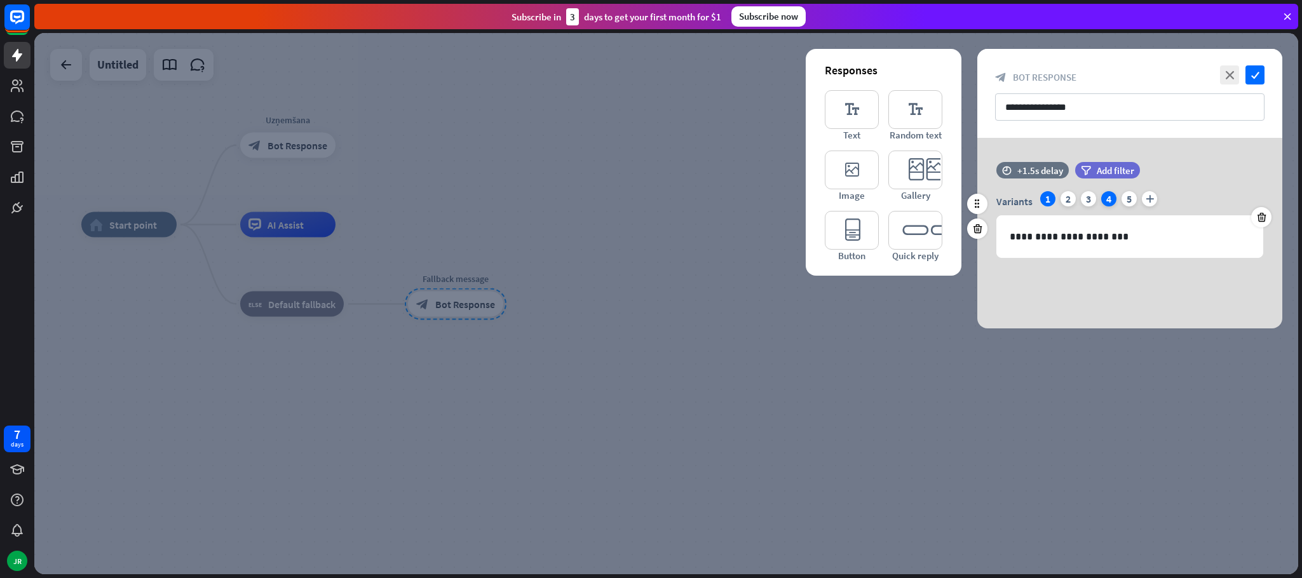
click at [1108, 198] on div "4" at bounding box center [1108, 198] width 15 height 15
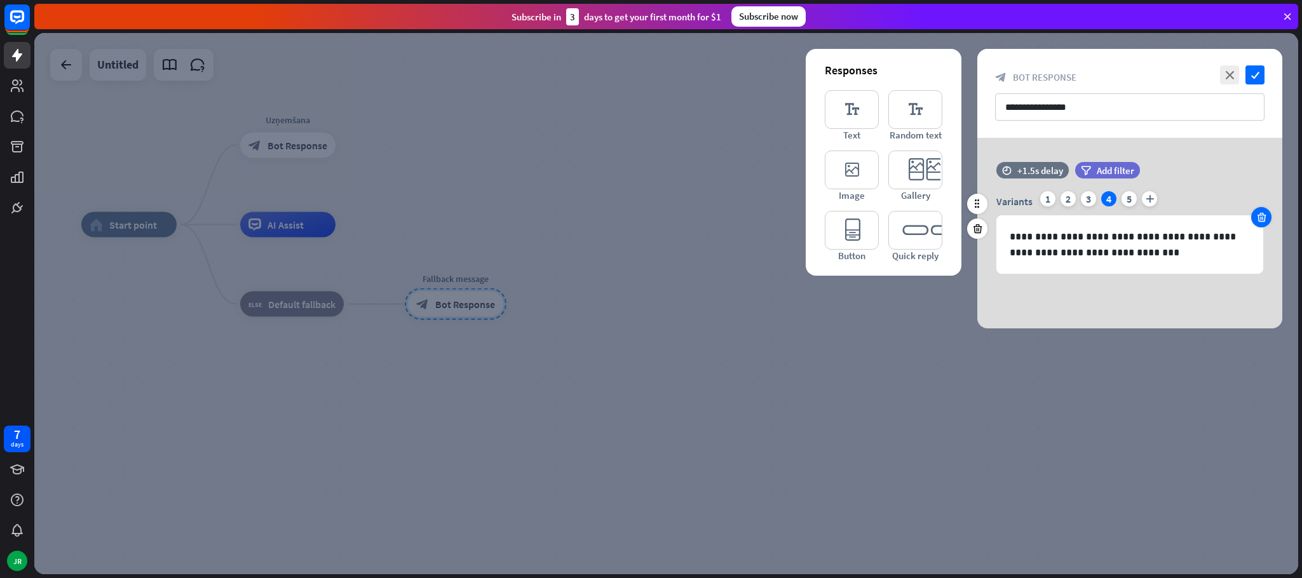
click at [1257, 218] on icon at bounding box center [1262, 217] width 12 height 11
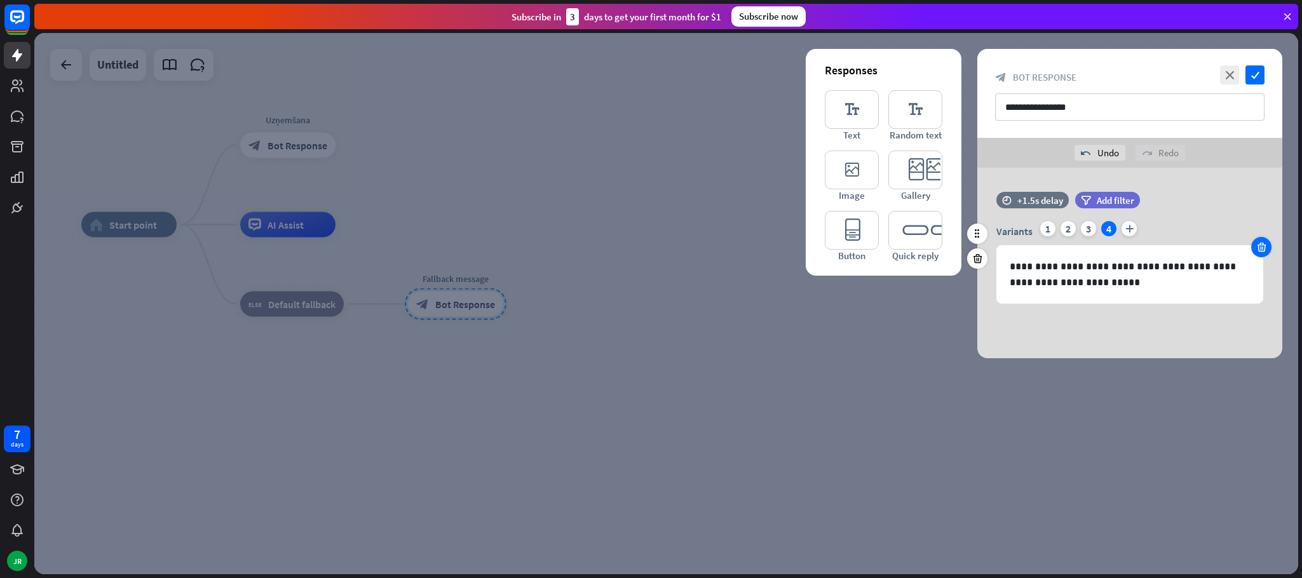
click at [1261, 240] on div at bounding box center [1261, 247] width 20 height 20
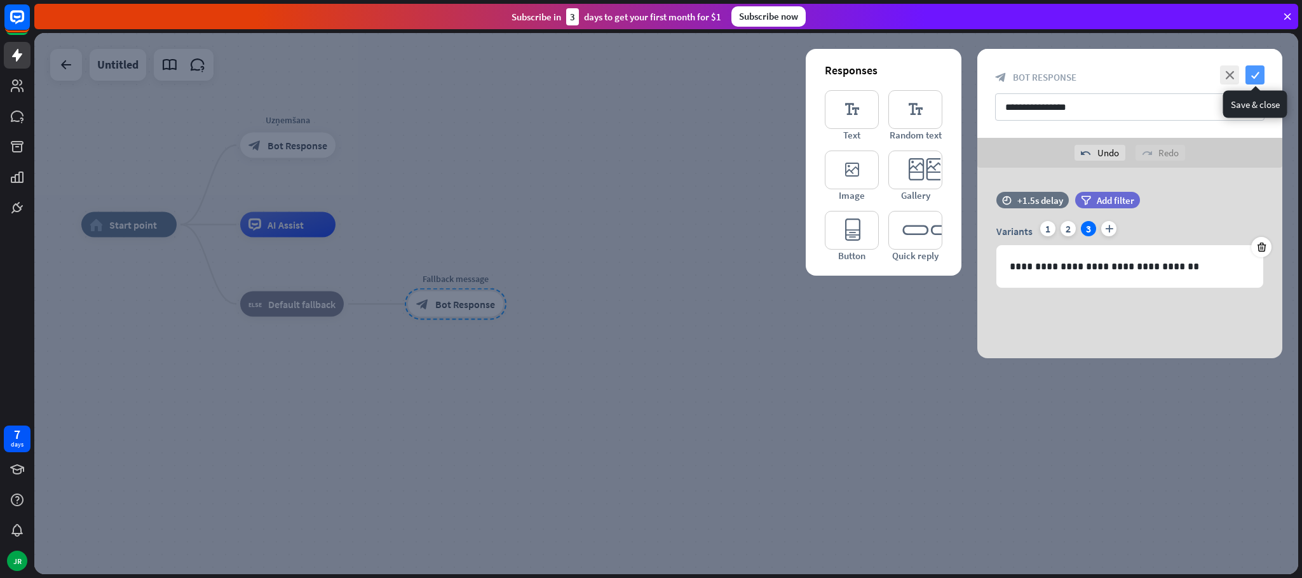
click at [1256, 74] on icon "check" at bounding box center [1255, 74] width 19 height 19
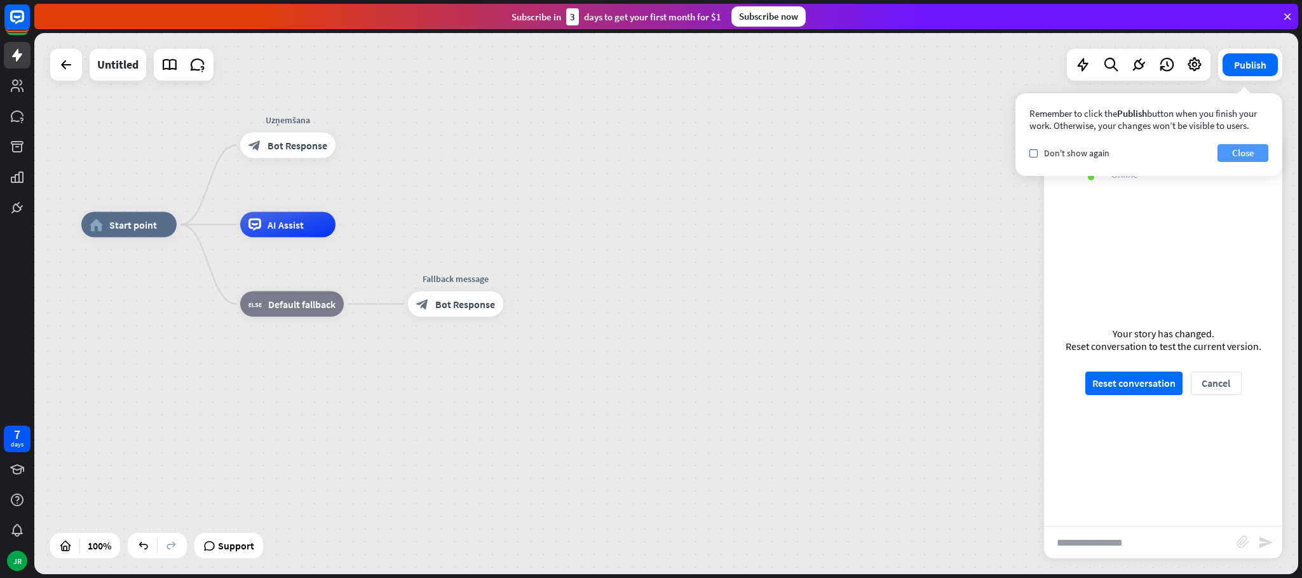
click at [1249, 153] on button "Close" at bounding box center [1243, 153] width 51 height 18
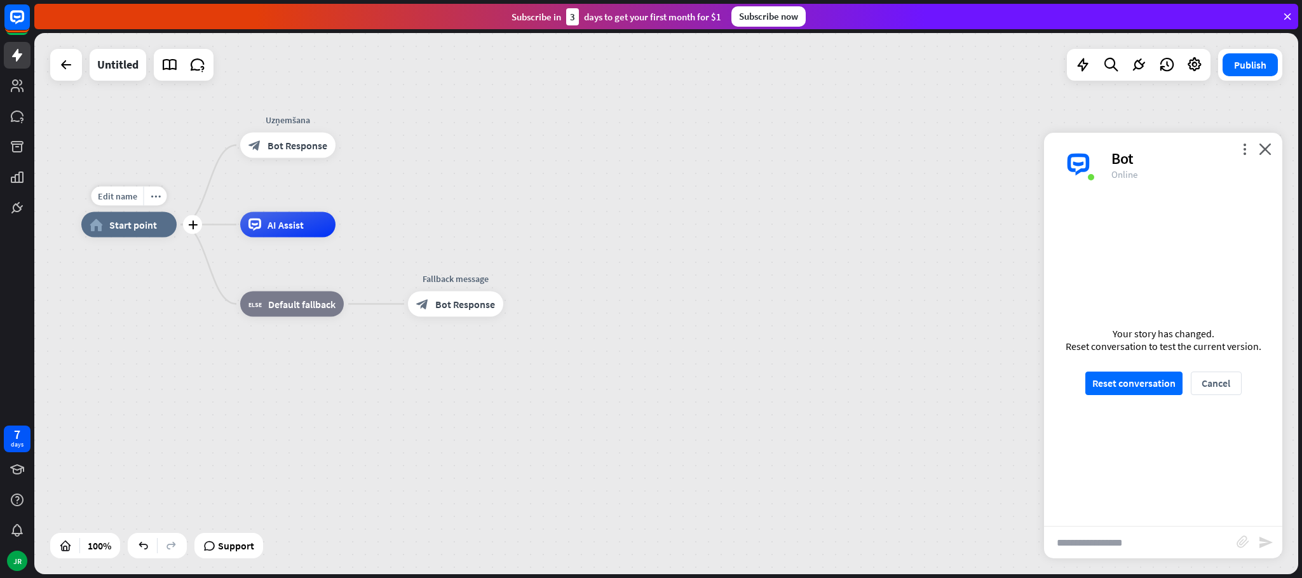
click at [111, 231] on div "home_2 Start point" at bounding box center [128, 224] width 95 height 25
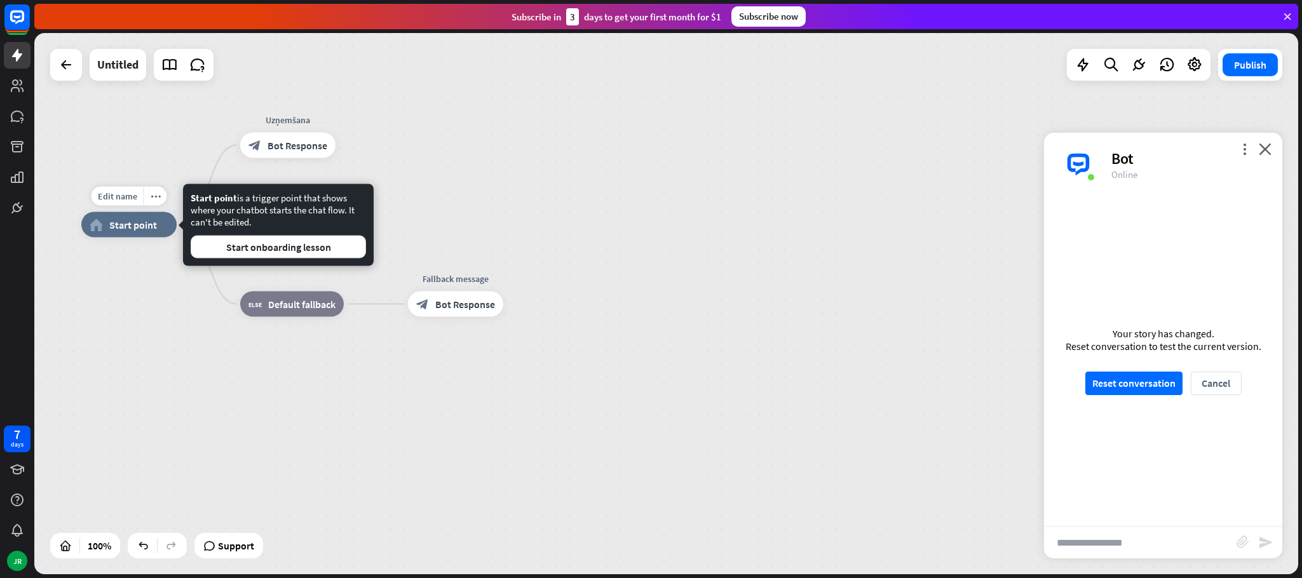
click at [130, 223] on span "Start point" at bounding box center [133, 225] width 48 height 13
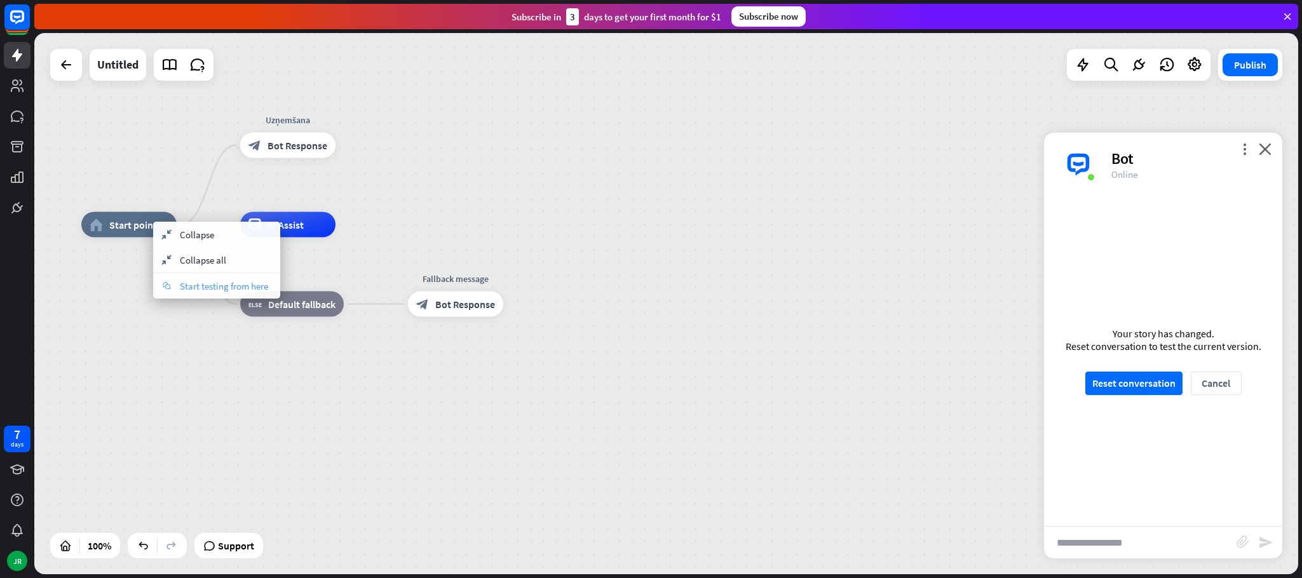
click at [195, 280] on span "Start testing from here" at bounding box center [224, 286] width 88 height 12
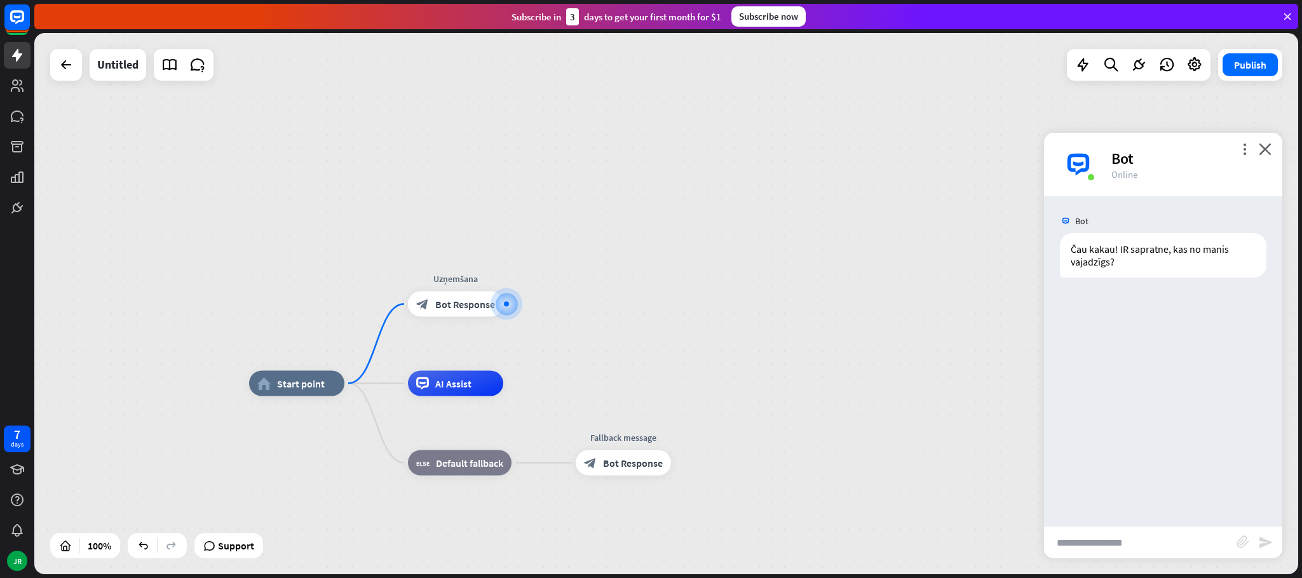
click at [1091, 517] on div "Bot Čau kakau! IR sapratne, kas no manis vajadzīgs? [DATE] 7:48 PM Show JSON" at bounding box center [1163, 361] width 238 height 330
click at [1095, 536] on input "text" at bounding box center [1140, 543] width 193 height 32
type input "*****"
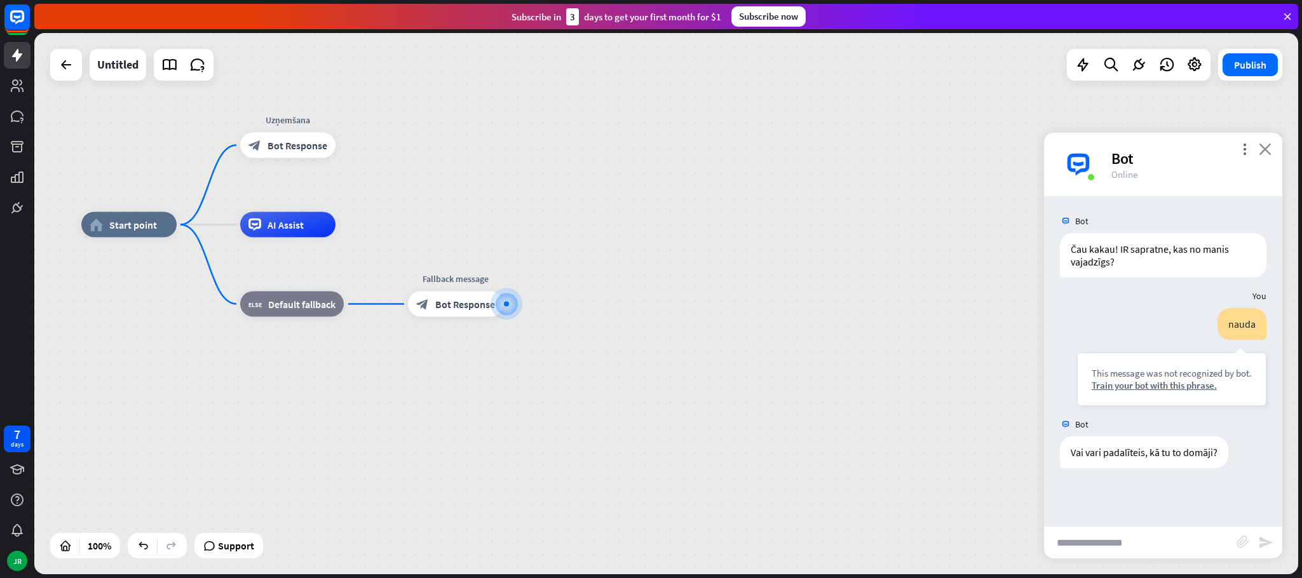
click at [1266, 146] on icon "close" at bounding box center [1265, 149] width 13 height 12
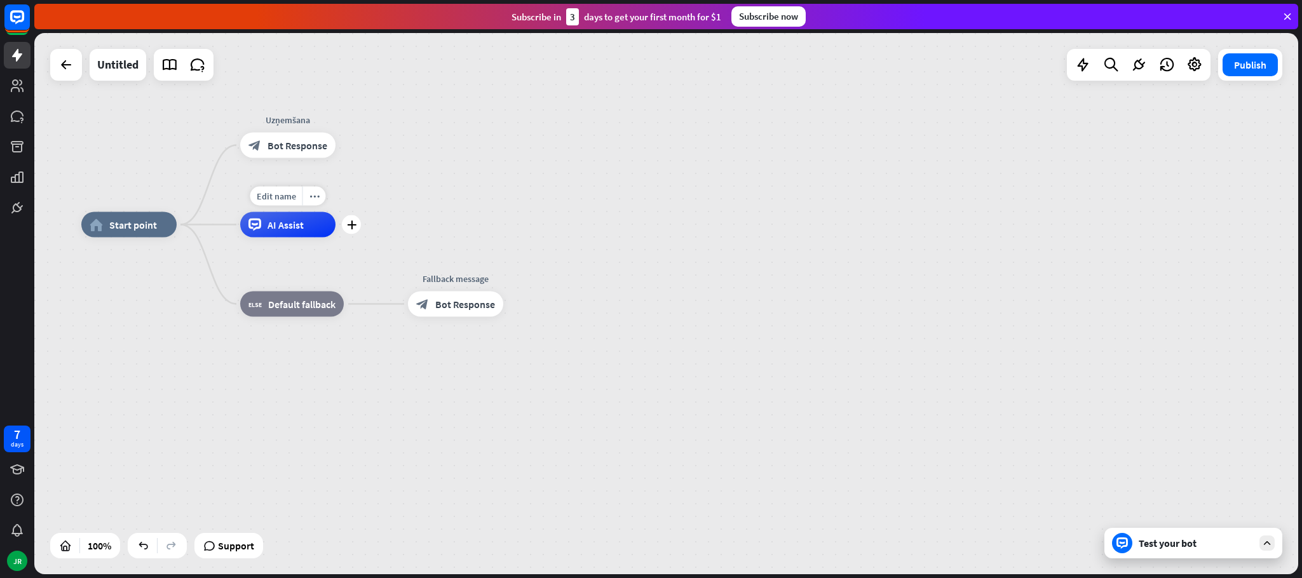
click at [301, 235] on div "AI Assist" at bounding box center [287, 224] width 95 height 25
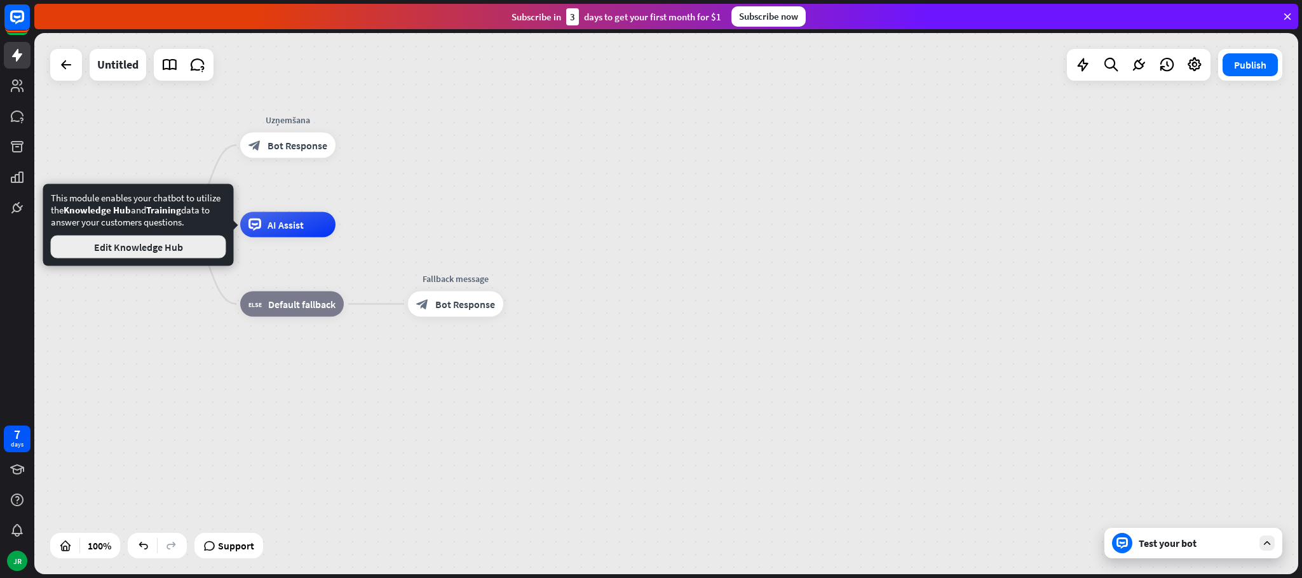
click at [170, 250] on button "Edit Knowledge Hub" at bounding box center [138, 247] width 175 height 23
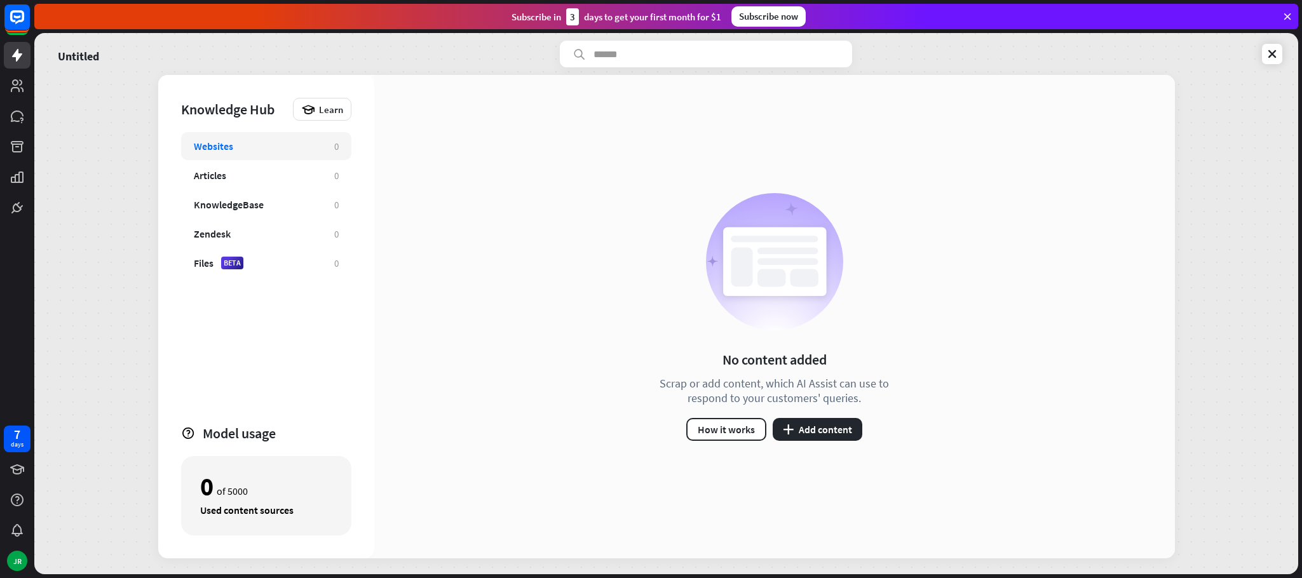
click at [315, 139] on div "Websites 0" at bounding box center [266, 146] width 170 height 28
click at [826, 431] on button "plus Add content" at bounding box center [818, 429] width 90 height 23
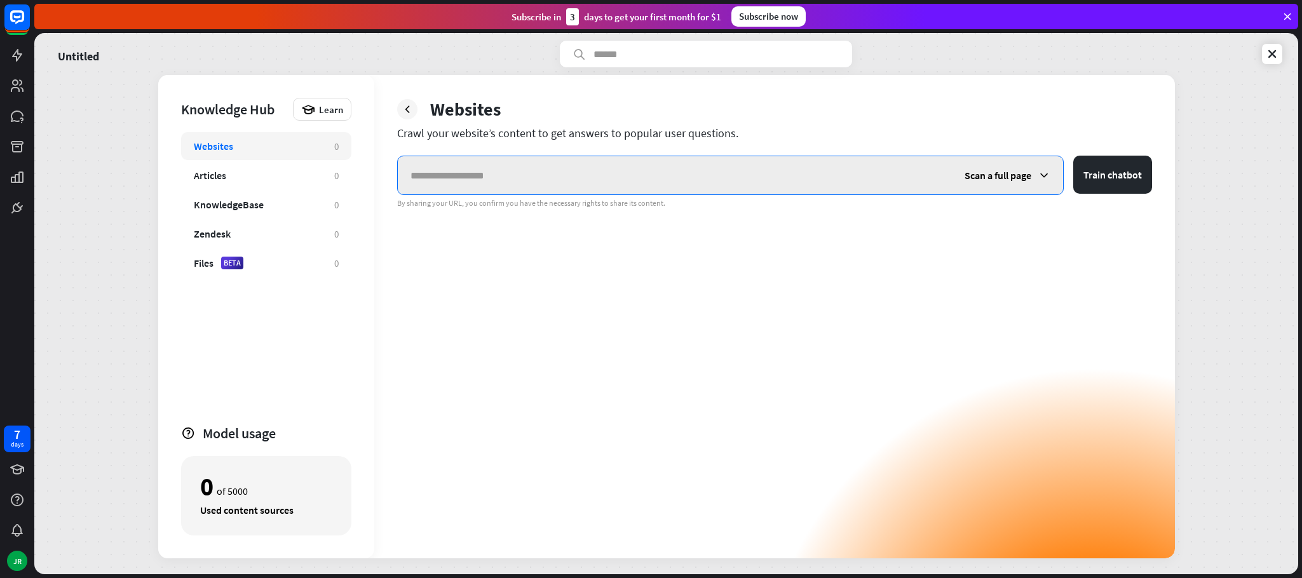
paste input "**********"
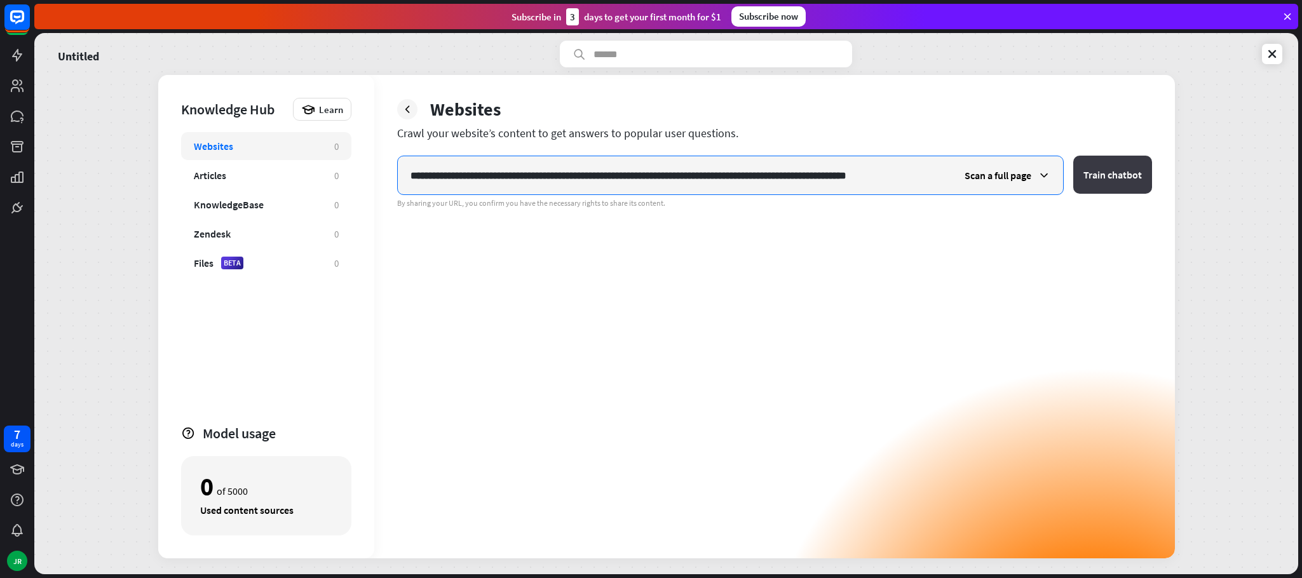
type input "**********"
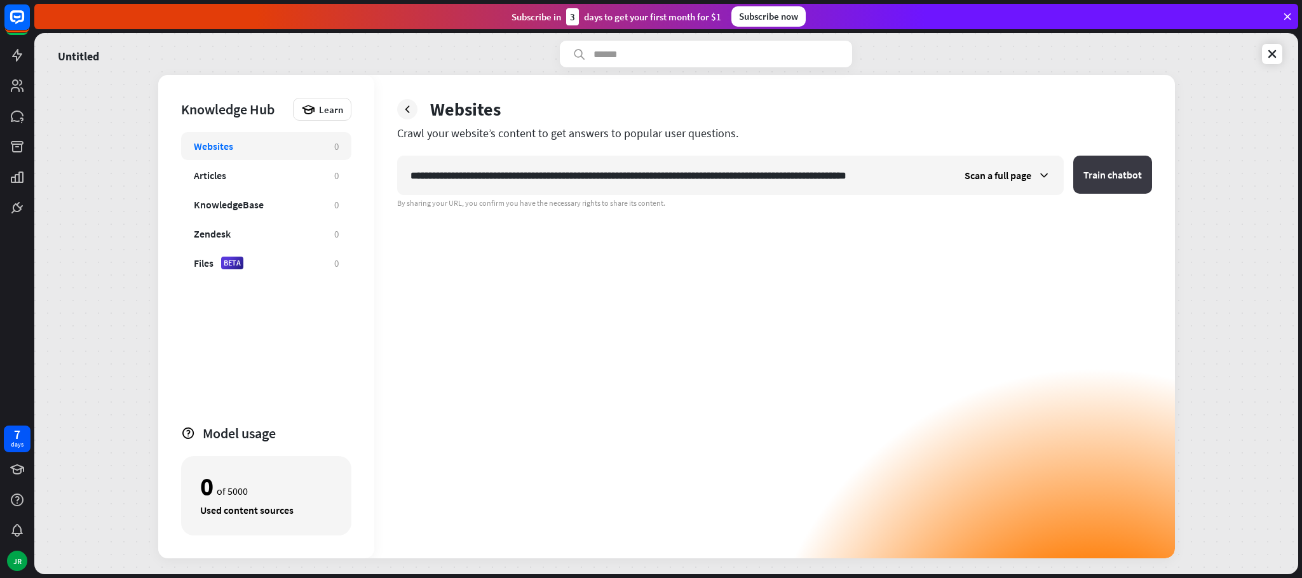
click at [1099, 176] on button "Train chatbot" at bounding box center [1112, 175] width 79 height 38
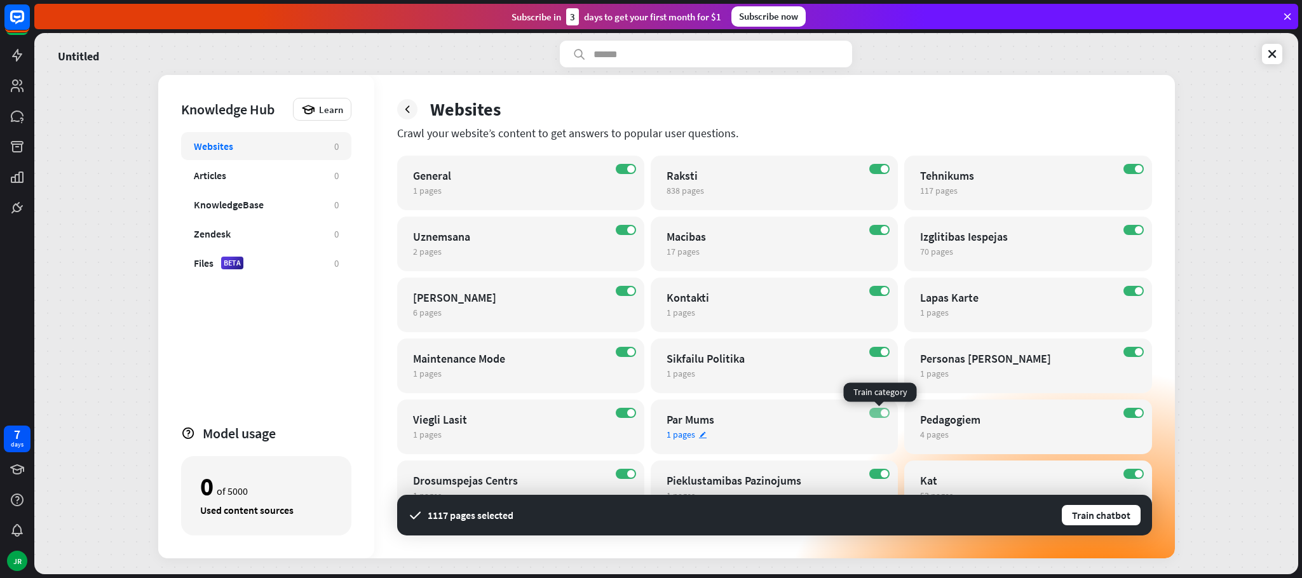
click at [870, 410] on label "ON" at bounding box center [879, 413] width 20 height 10
click at [876, 355] on label "ON" at bounding box center [879, 352] width 20 height 10
click at [1131, 357] on label "ON" at bounding box center [1134, 352] width 20 height 10
click at [1125, 414] on label "ON" at bounding box center [1134, 413] width 20 height 10
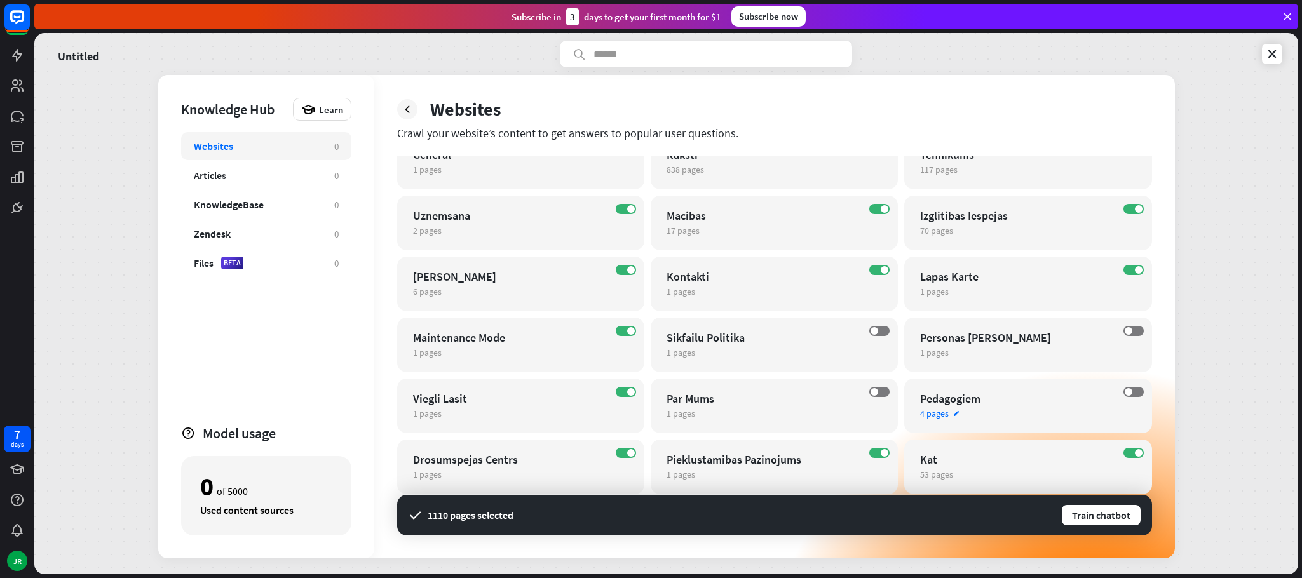
scroll to position [27, 0]
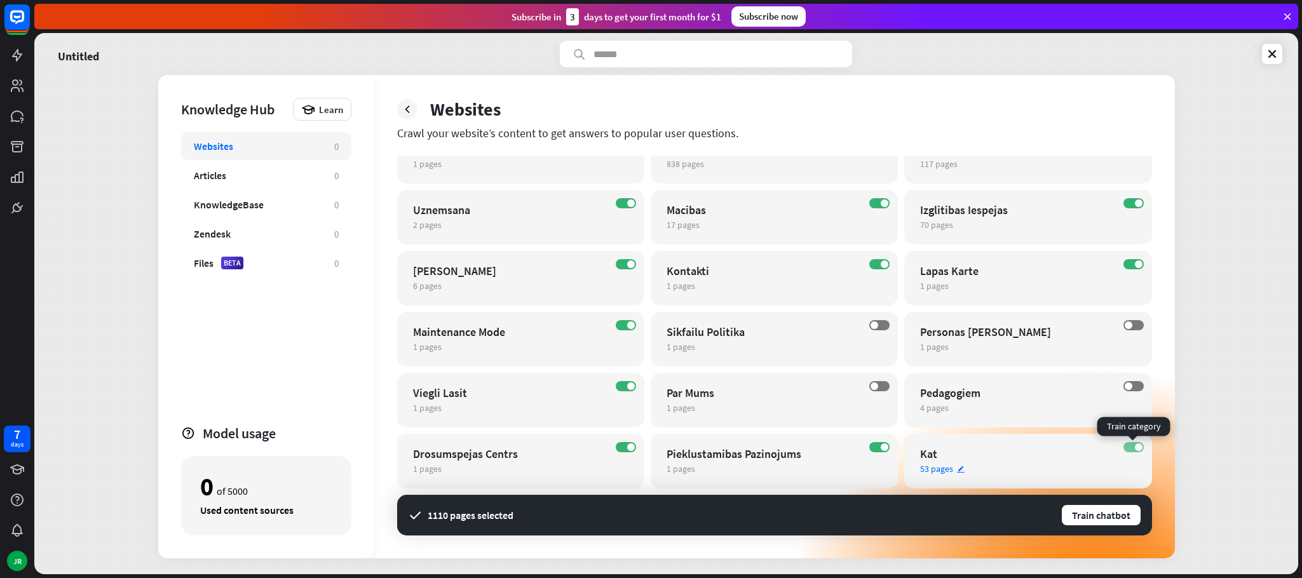
click at [1124, 446] on label "ON" at bounding box center [1134, 447] width 20 height 10
click at [869, 449] on label "ON" at bounding box center [879, 447] width 20 height 10
click at [620, 442] on label "ON" at bounding box center [626, 447] width 20 height 10
click at [622, 390] on label "ON" at bounding box center [626, 386] width 20 height 10
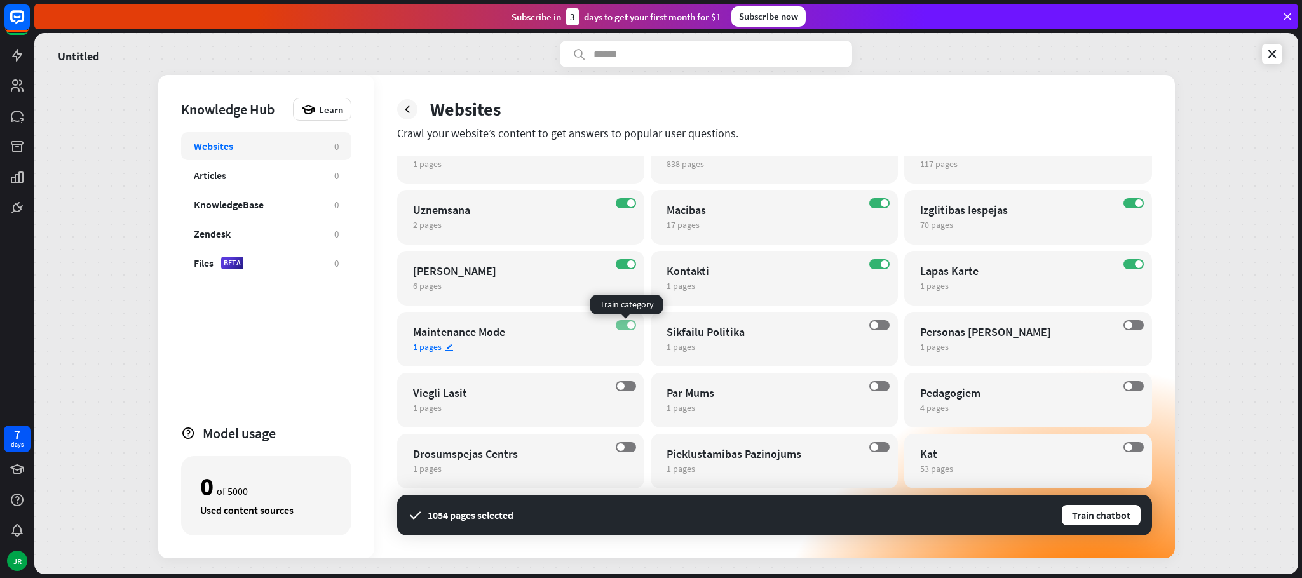
click at [622, 325] on label "ON" at bounding box center [626, 325] width 20 height 10
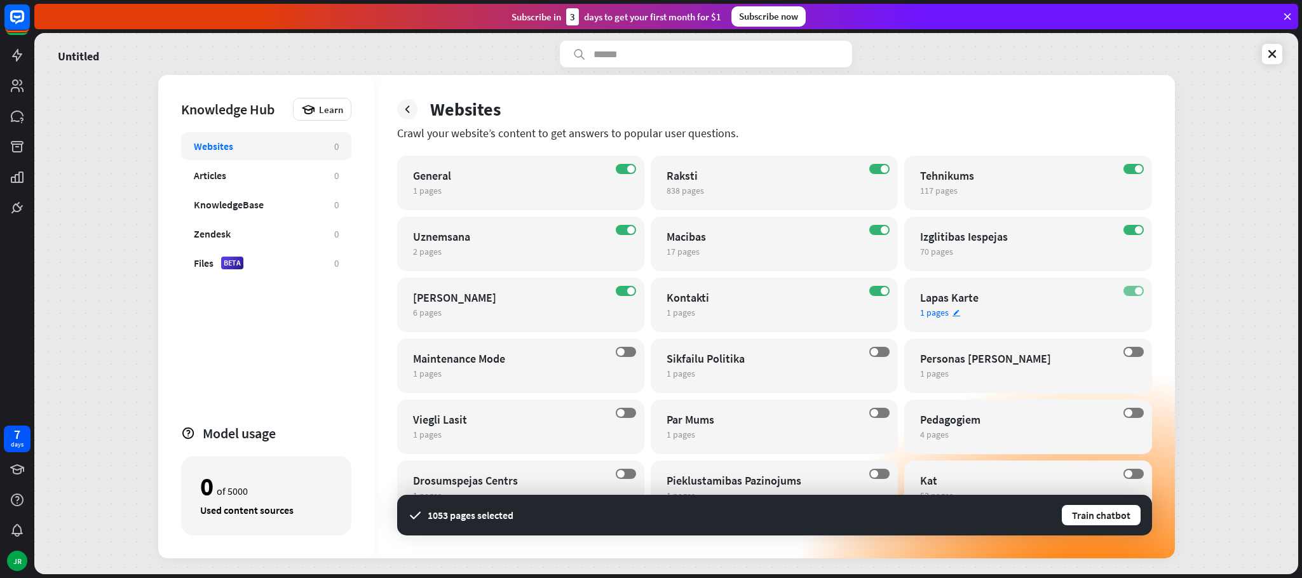
click at [1131, 290] on label "ON" at bounding box center [1134, 291] width 20 height 10
click at [1131, 226] on label "ON" at bounding box center [1134, 230] width 20 height 10
click at [1134, 165] on label "ON" at bounding box center [1134, 169] width 20 height 10
click at [873, 226] on label "ON" at bounding box center [879, 230] width 20 height 10
click at [868, 292] on div "ON Kontakti 1 pages edit" at bounding box center [774, 305] width 247 height 55
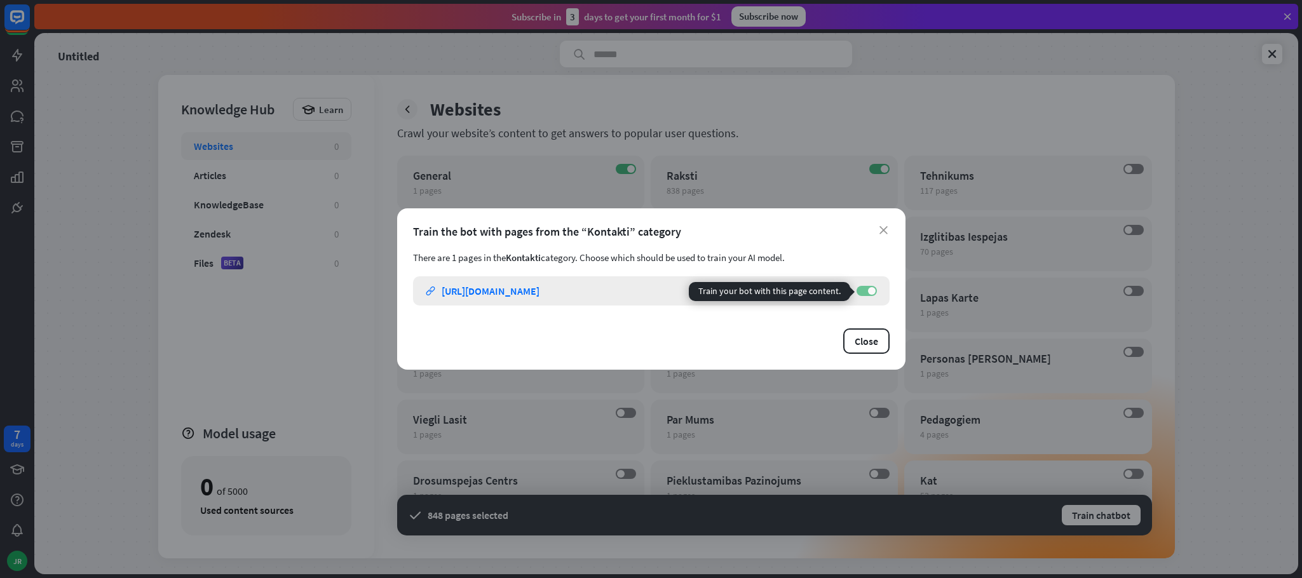
click at [860, 290] on label "ON" at bounding box center [867, 291] width 20 height 10
click at [864, 340] on button "Close" at bounding box center [866, 341] width 46 height 25
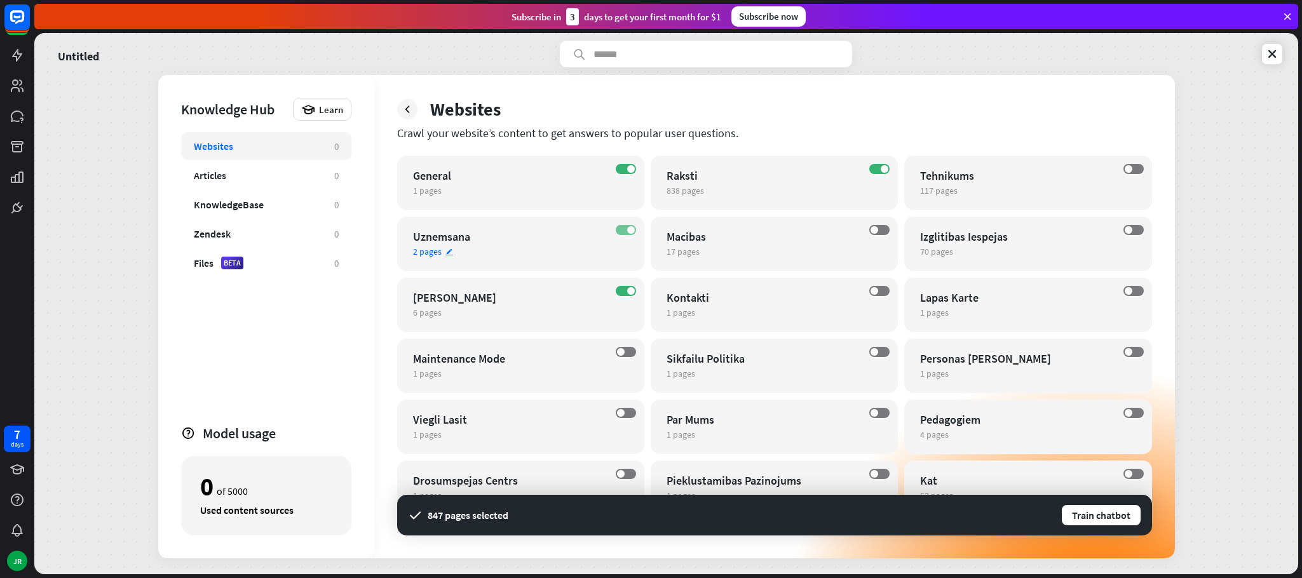
click at [618, 228] on label "ON" at bounding box center [626, 230] width 20 height 10
click at [618, 296] on div "ON Mana Karjera 6 pages edit" at bounding box center [520, 305] width 247 height 55
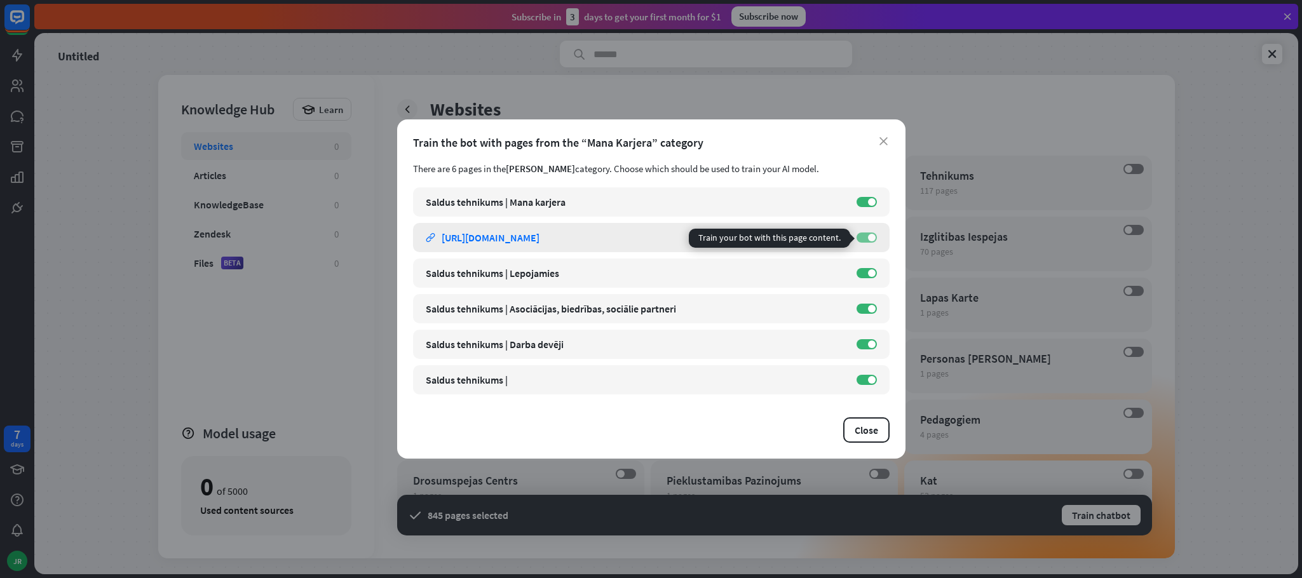
click at [862, 242] on label "ON" at bounding box center [867, 238] width 20 height 10
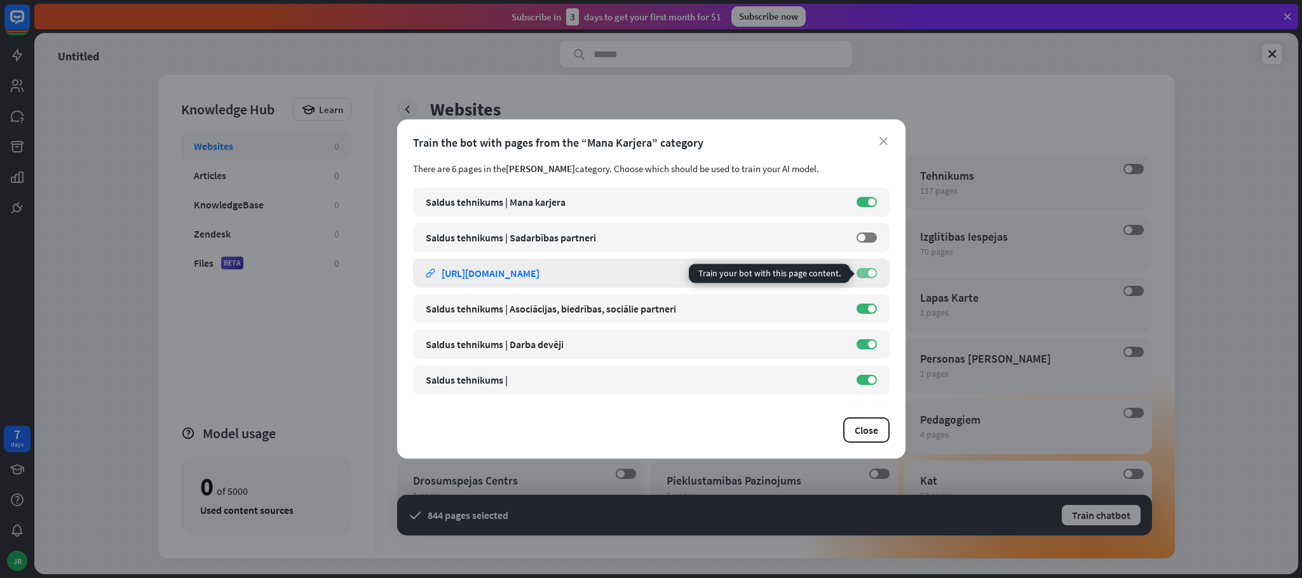
click at [862, 271] on label "ON" at bounding box center [867, 273] width 20 height 10
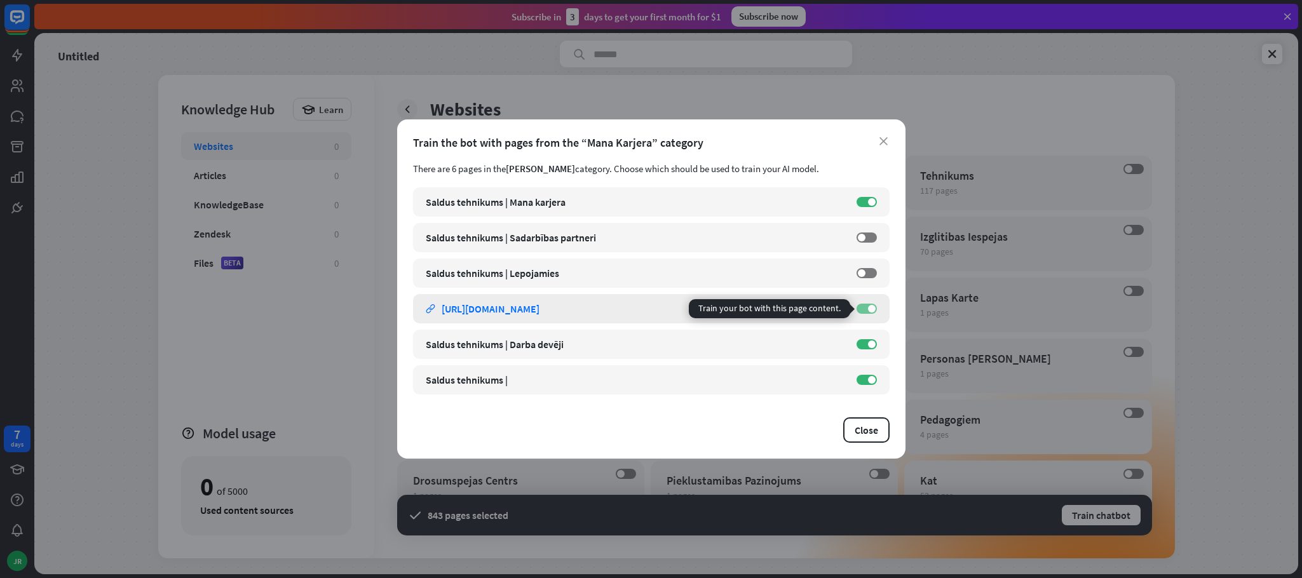
click at [862, 311] on label "ON" at bounding box center [867, 309] width 20 height 10
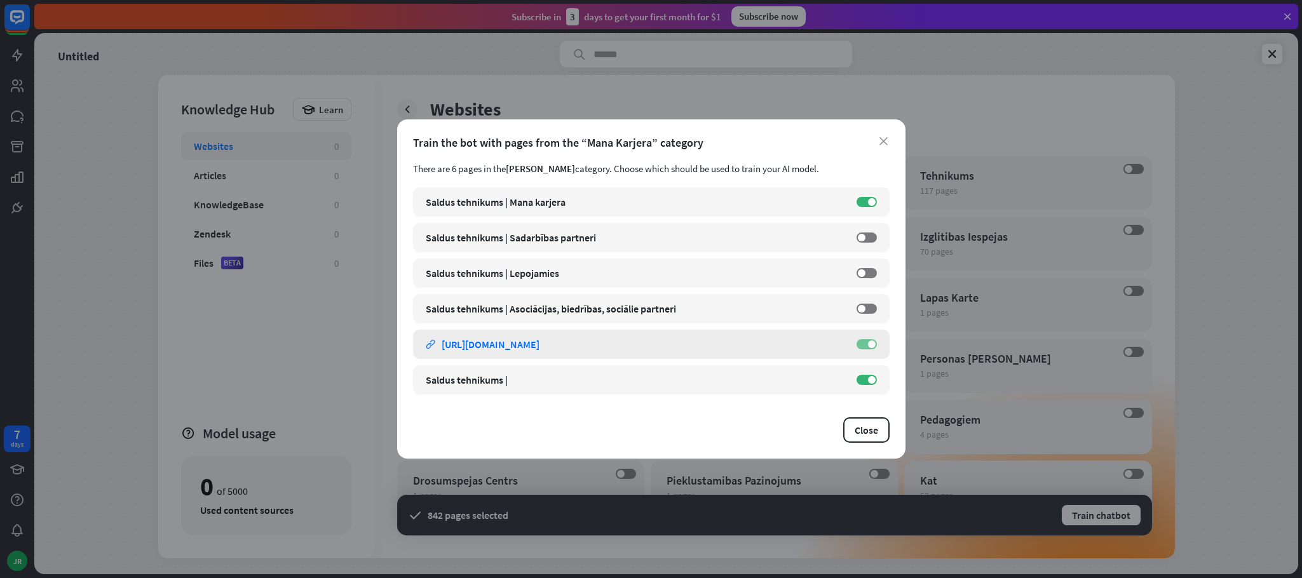
click at [861, 343] on label "ON" at bounding box center [867, 344] width 20 height 10
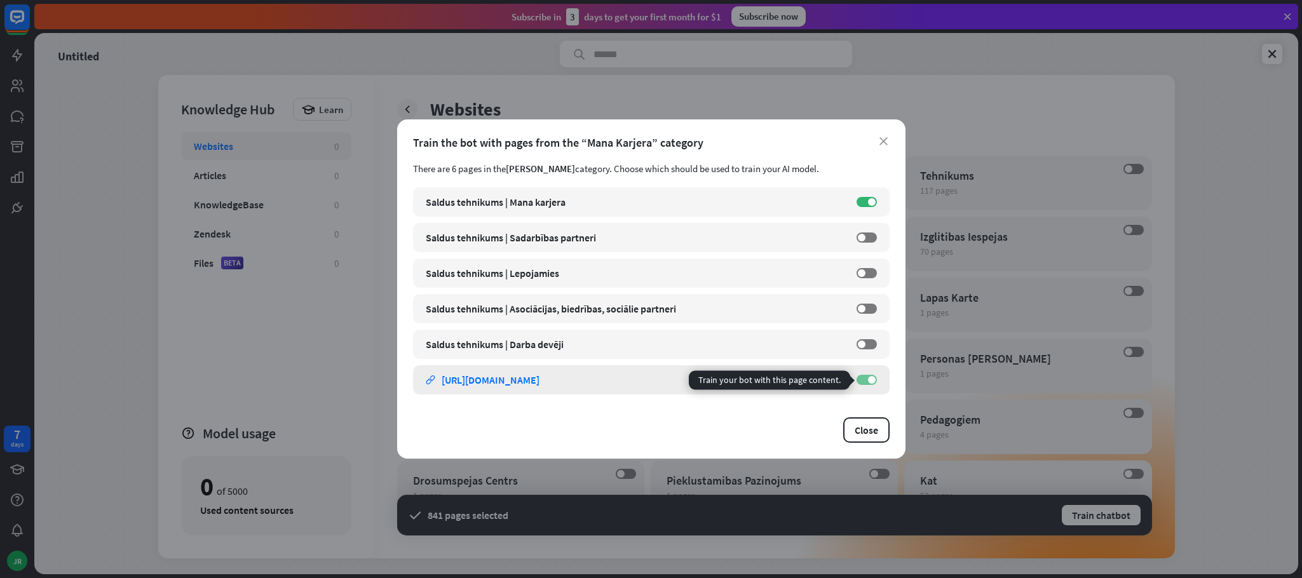
click at [868, 384] on label "ON" at bounding box center [867, 380] width 20 height 10
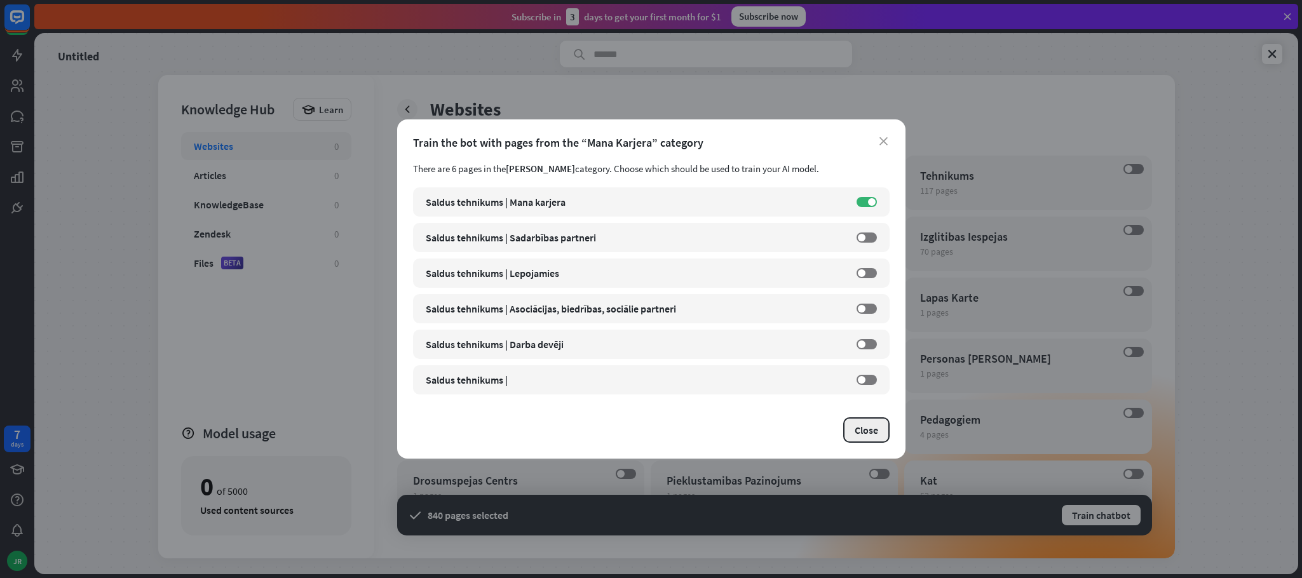
click at [868, 418] on button "Close" at bounding box center [866, 430] width 46 height 25
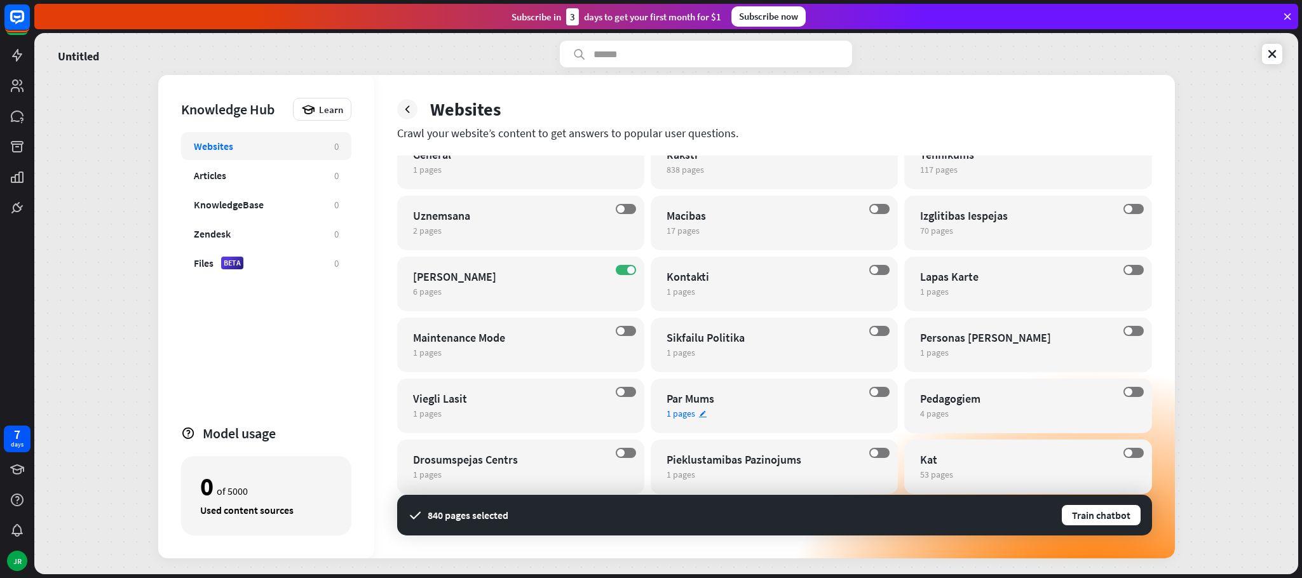
scroll to position [27, 0]
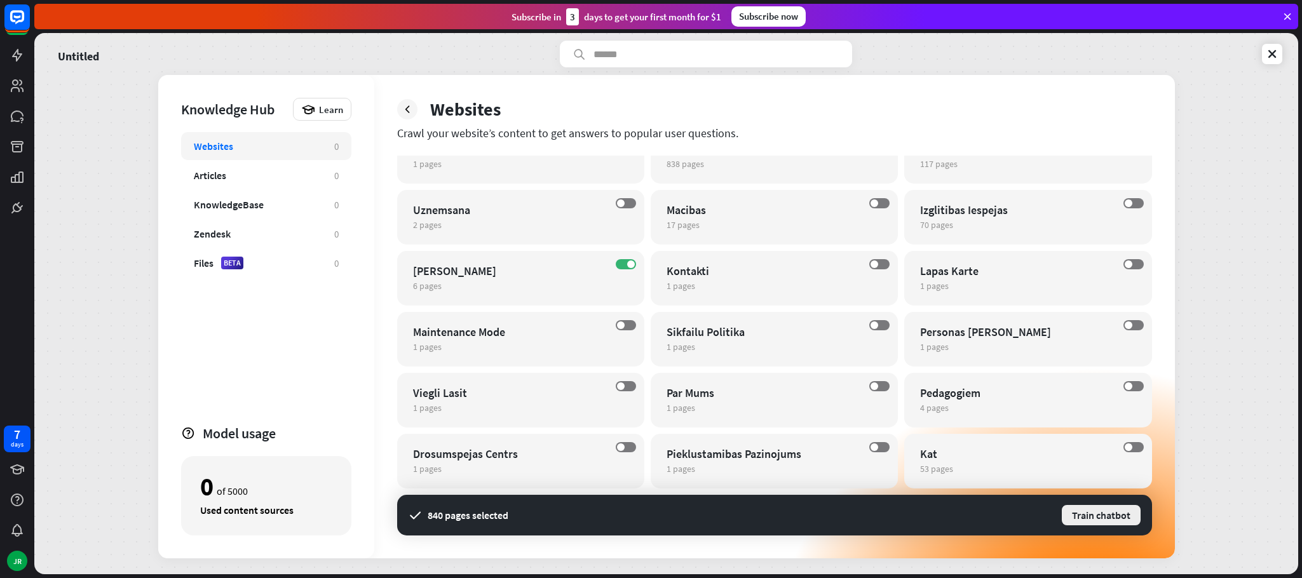
click at [1083, 514] on button "Train chatbot" at bounding box center [1101, 515] width 81 height 23
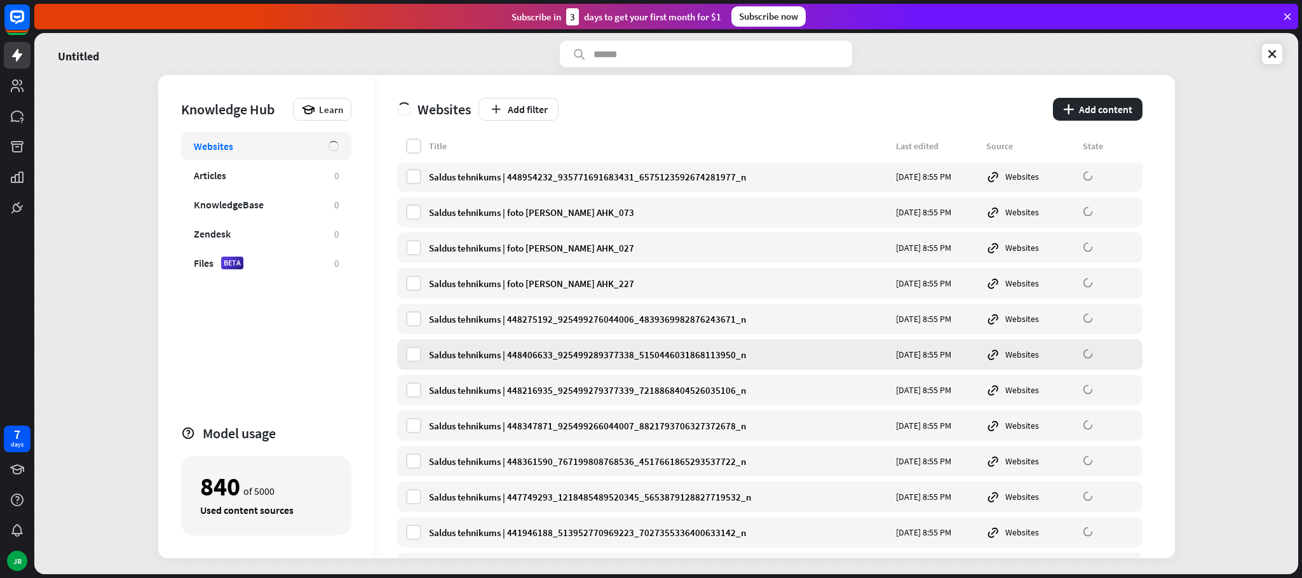
scroll to position [8938, 0]
